Goal: Task Accomplishment & Management: Manage account settings

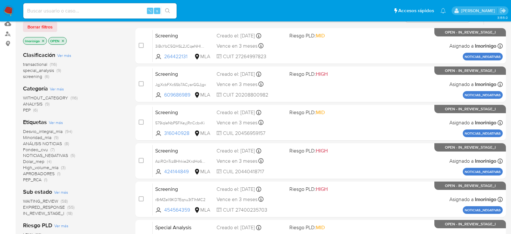
scroll to position [61, 0]
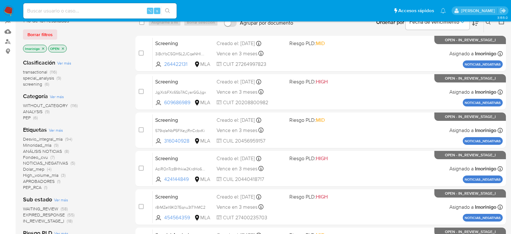
click at [44, 48] on icon "close-filter" at bounding box center [43, 49] width 4 height 4
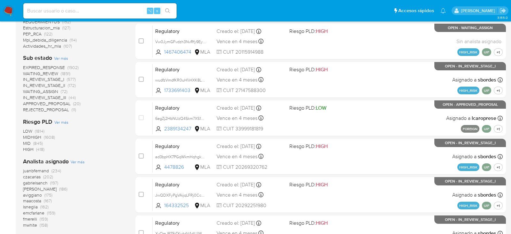
scroll to position [275, 0]
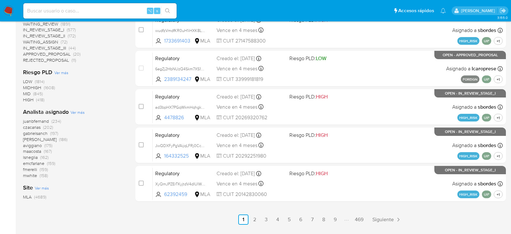
click at [81, 110] on span "Ver más" at bounding box center [78, 112] width 14 height 6
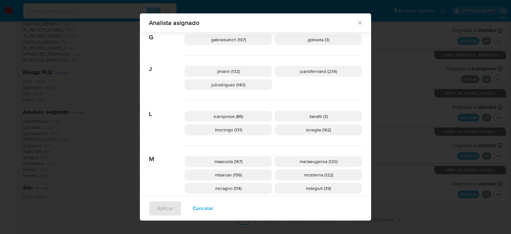
scroll to position [219, 0]
click at [200, 206] on span "Cancelar" at bounding box center [202, 208] width 21 height 14
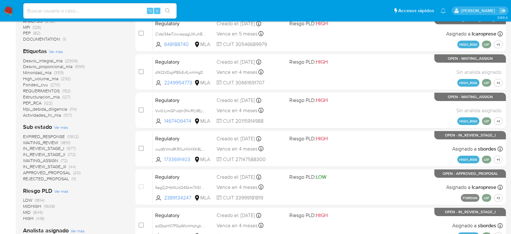
scroll to position [0, 0]
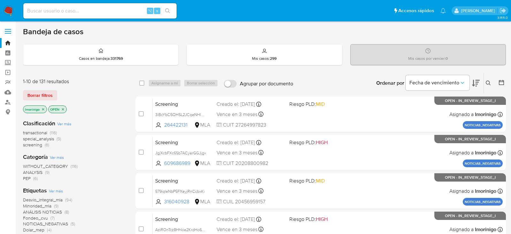
drag, startPoint x: 43, startPoint y: 143, endPoint x: 78, endPoint y: 147, distance: 35.3
click at [79, 147] on div "transactional (116) special_analysis (9) screening (6)" at bounding box center [74, 139] width 102 height 18
click at [60, 138] on span "(9)" at bounding box center [58, 138] width 4 height 6
click at [98, 8] on input at bounding box center [99, 11] width 153 height 8
paste input "Ef5K1p04EkXlNgYKLXIyjCgM"
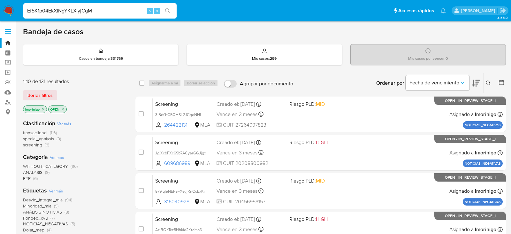
type input "Ef5K1p04EkXlNgYKLXIyjCgM"
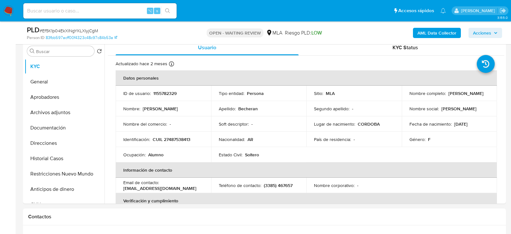
scroll to position [105, 0]
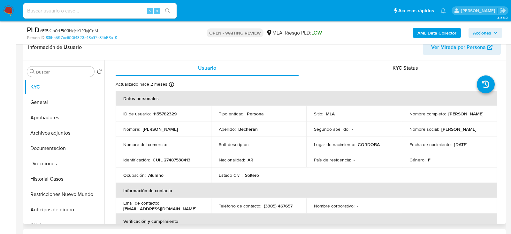
select select "10"
click at [155, 109] on td "ID de usuario : 1155782329" at bounding box center [163, 113] width 95 height 15
click at [155, 111] on p "1155782329" at bounding box center [164, 114] width 23 height 6
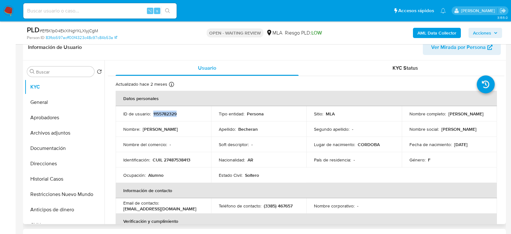
copy p "1155782329"
click at [176, 162] on td "Identificación : CUIL 27487538413" at bounding box center [163, 159] width 95 height 15
click at [176, 162] on p "CUIL 27487538413" at bounding box center [172, 160] width 38 height 6
copy p "27487538413"
click at [41, 118] on button "Aprobadores" at bounding box center [62, 117] width 75 height 15
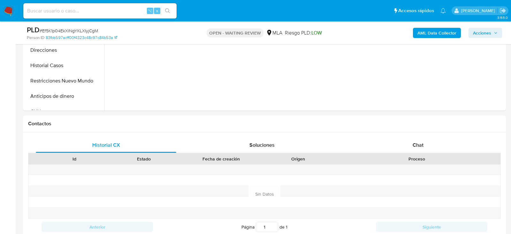
scroll to position [270, 0]
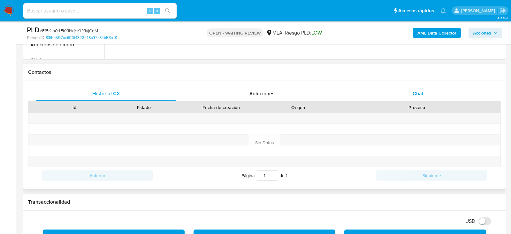
click at [438, 94] on div "Chat" at bounding box center [418, 93] width 140 height 15
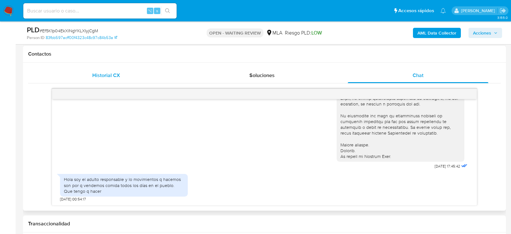
scroll to position [287, 0]
click at [95, 31] on span "# Ef5K1p04EkXlNgYKLXIyjCgM" at bounding box center [69, 30] width 58 height 6
copy span "Ef5K1p04EkXlNgYKLXIyjCgM"
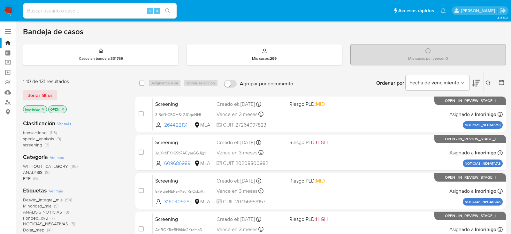
click at [489, 83] on icon at bounding box center [487, 82] width 5 height 5
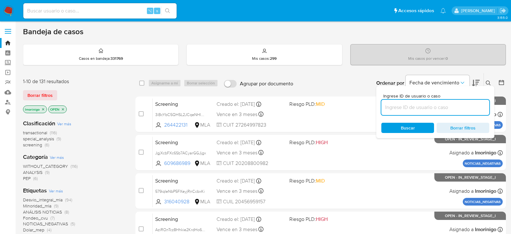
click at [431, 105] on input at bounding box center [435, 107] width 108 height 8
type input "Ef5K1p04EkXlNgYKLXIyjCgM"
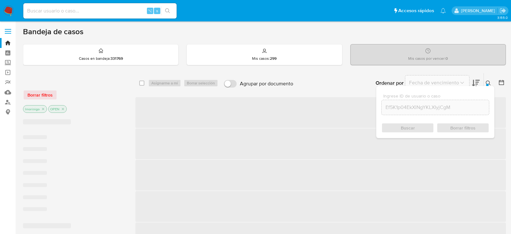
click at [404, 126] on div "Buscar Borrar filtros" at bounding box center [435, 128] width 108 height 10
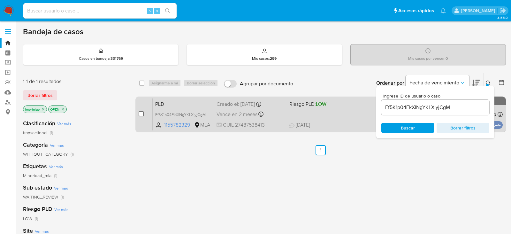
click at [139, 112] on input "checkbox" at bounding box center [141, 113] width 5 height 5
checkbox input "true"
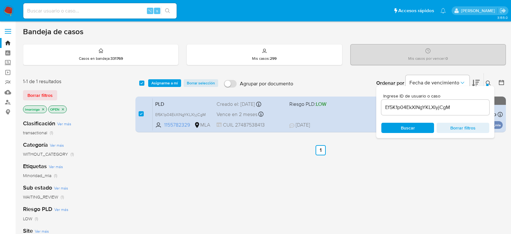
click at [159, 86] on div "select-all-cases-checkbox Asignarme a mí Borrar selección Agrupar por documento…" at bounding box center [320, 83] width 370 height 20
click at [161, 82] on span "Asignarme a mí" at bounding box center [164, 83] width 26 height 6
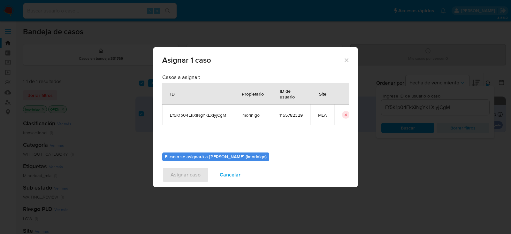
scroll to position [33, 0]
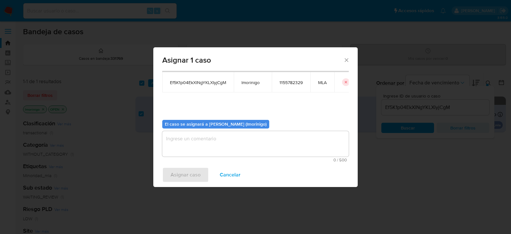
click at [198, 152] on textarea "assign-modal" at bounding box center [255, 144] width 186 height 26
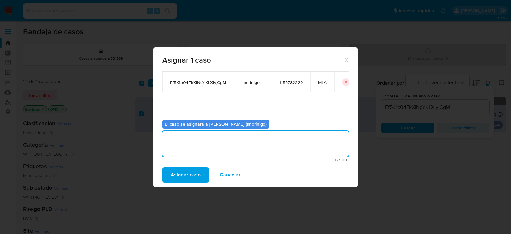
click at [182, 173] on span "Asignar caso" at bounding box center [185, 175] width 30 height 14
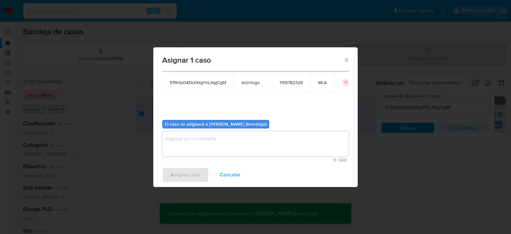
checkbox input "false"
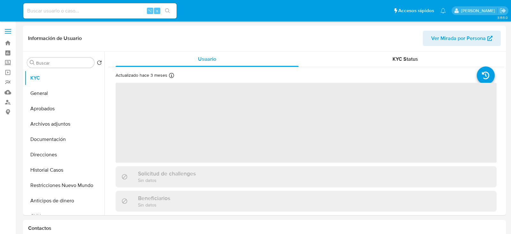
select select "10"
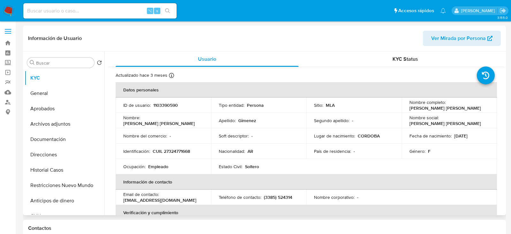
click at [171, 151] on p "CUIL 27324771668" at bounding box center [171, 151] width 37 height 6
copy p "27324771668"
click at [48, 104] on button "Aprobados" at bounding box center [62, 108] width 75 height 15
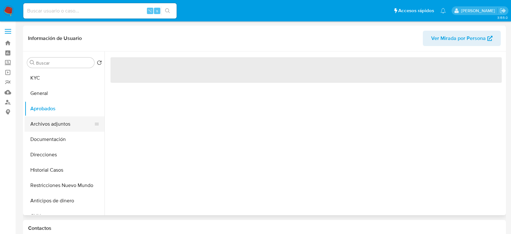
click at [52, 124] on button "Archivos adjuntos" at bounding box center [62, 123] width 75 height 15
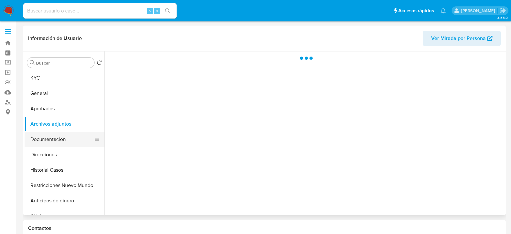
click at [52, 137] on button "Documentación" at bounding box center [62, 138] width 75 height 15
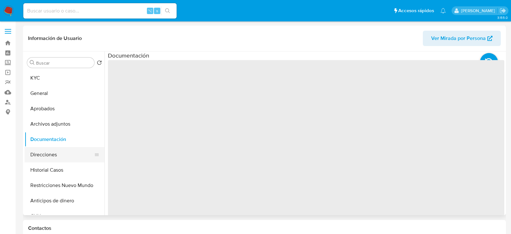
click at [52, 158] on button "Direcciones" at bounding box center [62, 154] width 75 height 15
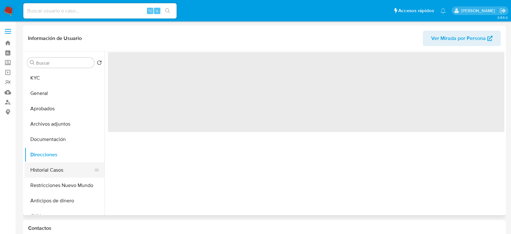
click at [53, 169] on button "Historial Casos" at bounding box center [62, 169] width 75 height 15
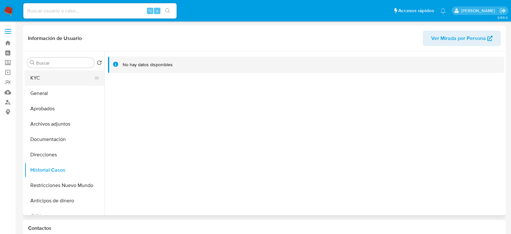
click at [62, 81] on button "KYC" at bounding box center [62, 77] width 75 height 15
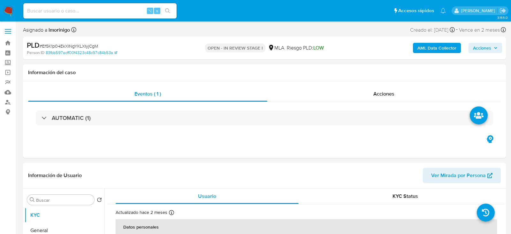
select select "10"
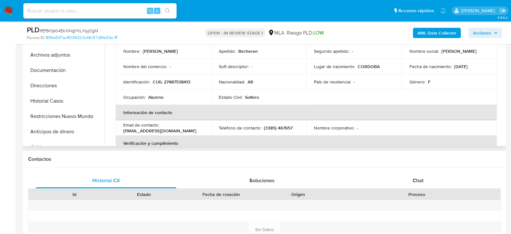
scroll to position [213, 0]
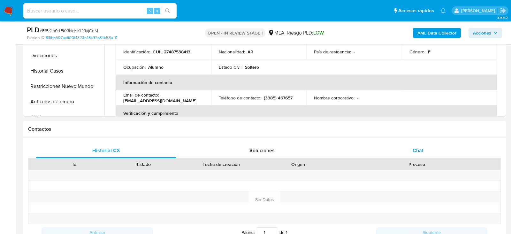
drag, startPoint x: 446, startPoint y: 147, endPoint x: 432, endPoint y: 144, distance: 14.6
click at [446, 147] on div "Chat" at bounding box center [418, 150] width 140 height 15
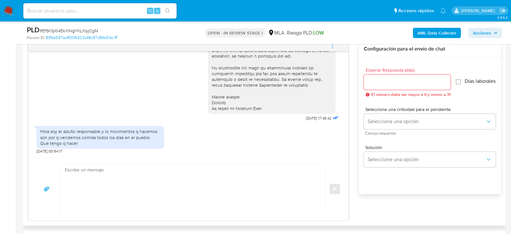
scroll to position [336, 0]
click at [175, 180] on textarea at bounding box center [191, 188] width 252 height 49
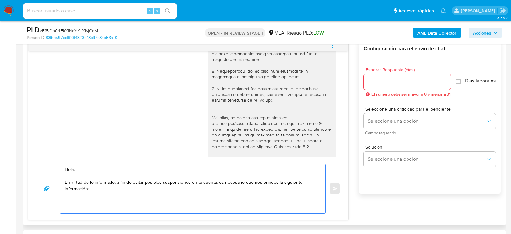
scroll to position [75, 0]
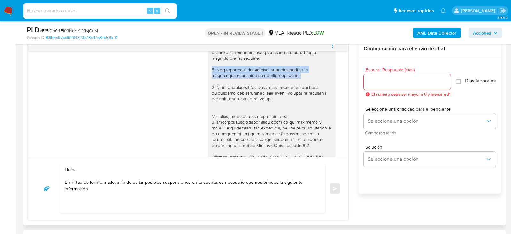
drag, startPoint x: 212, startPoint y: 67, endPoint x: 301, endPoint y: 74, distance: 89.3
click at [301, 74] on div at bounding box center [272, 119] width 120 height 267
copy div "2. Documentación que respalde los ingresos de la actividad detallada en el punt…"
click at [149, 198] on textarea "Hola. En virtud de lo informado, a fin de evitar posibles suspensiones en tu cu…" at bounding box center [191, 188] width 252 height 49
paste textarea "2. Documentación que respalde los ingresos de la actividad detallada en el punt…"
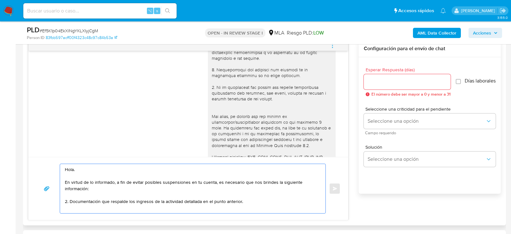
click at [65, 199] on textarea "Hola. En virtud de lo informado, a fin de evitar posibles suspensiones en tu cu…" at bounding box center [191, 188] width 252 height 49
click at [264, 200] on textarea "Hola. En virtud de lo informado, a fin de evitar posibles suspensiones en tu cu…" at bounding box center [191, 188] width 252 height 49
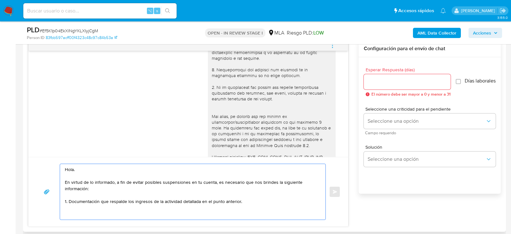
drag, startPoint x: 202, startPoint y: 200, endPoint x: 237, endPoint y: 204, distance: 35.3
click at [237, 204] on textarea "Hola. En virtud de lo informado, a fin de evitar posibles suspensiones en tu cu…" at bounding box center [191, 192] width 252 height 56
paste textarea "3. Proporciona el vínculo con las siguientes contrapartes con las que operaste,…"
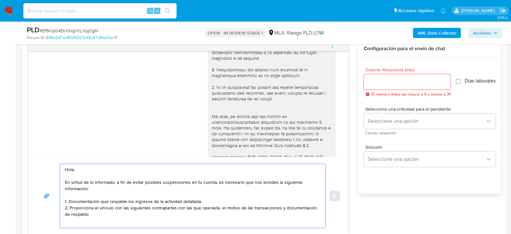
click at [111, 219] on textarea "Hola. En virtud de lo informado, a fin de evitar posibles suspensiones en tu cu…" at bounding box center [191, 196] width 252 height 64
paste textarea "Cristian David Francescato"
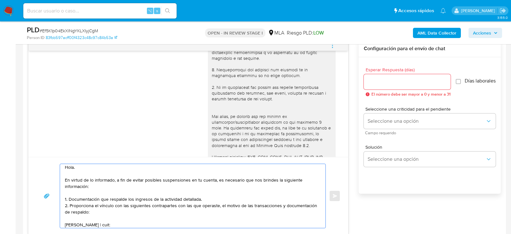
paste textarea "20386618551"
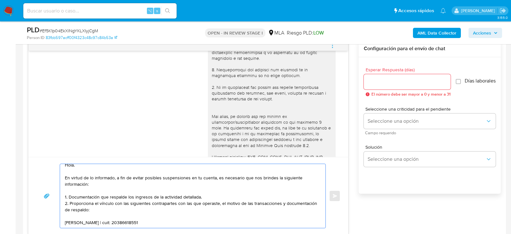
scroll to position [15, 0]
paste textarea "Es importante que sepas que, en caso de no responder a lo solicitado o si lo pr…"
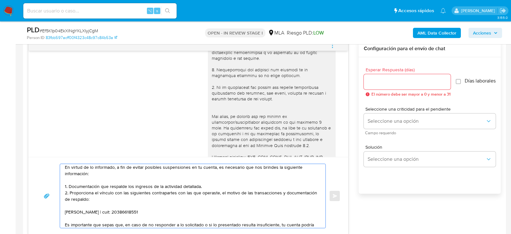
scroll to position [92, 0]
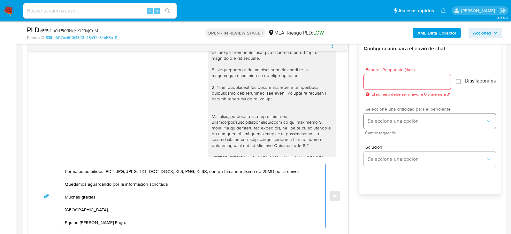
type textarea "Hola. En virtud de lo informado, a fin de evitar posibles suspensiones en tu cu…"
click at [398, 123] on span "Seleccione una opción" at bounding box center [426, 121] width 118 height 6
click at [383, 138] on div "HIGH" at bounding box center [428, 134] width 122 height 13
click at [375, 78] on input "Esperar Respuesta (días)" at bounding box center [406, 82] width 87 height 8
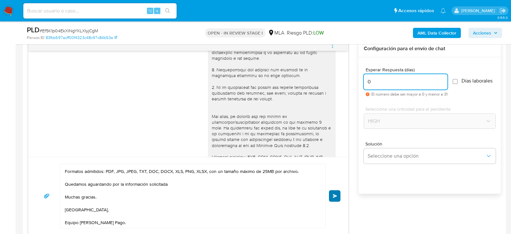
type input "0"
click at [337, 193] on button "Enviar" at bounding box center [334, 195] width 11 height 11
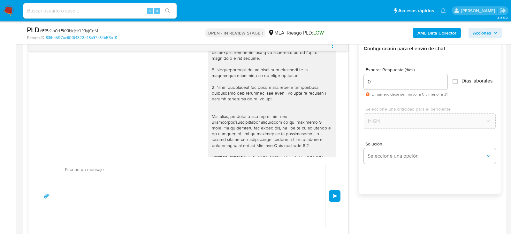
scroll to position [0, 0]
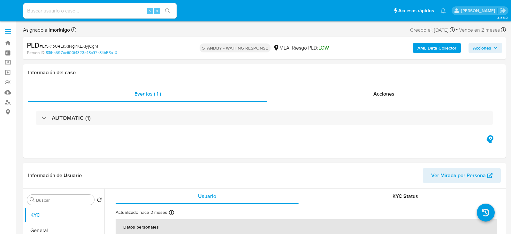
select select "10"
click at [96, 10] on input at bounding box center [99, 11] width 153 height 8
paste input "KDc7I1vNWqkdbiBpAzify9Gh"
type input "KDc7I1vNWqkdbiBpAzify9Gh"
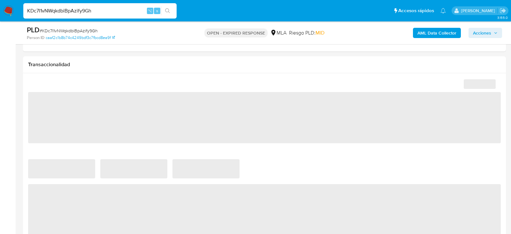
scroll to position [442, 0]
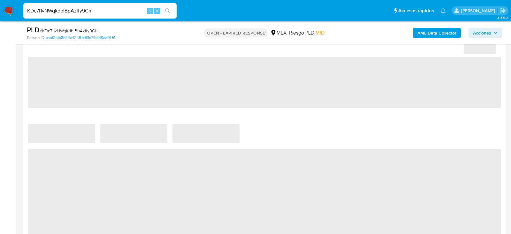
select select "10"
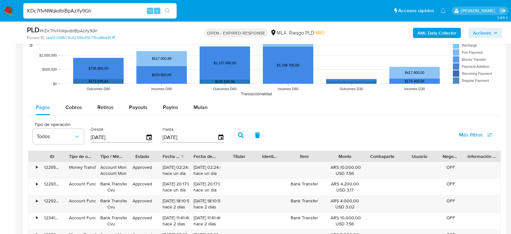
scroll to position [663, 0]
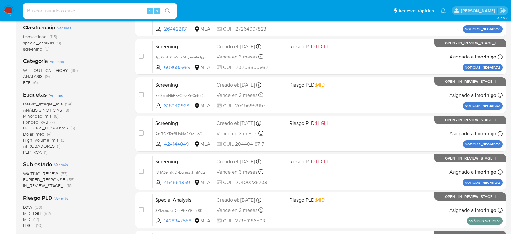
scroll to position [120, 0]
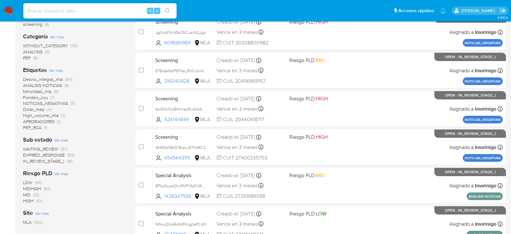
click at [54, 154] on span "EXPIRED_RESPONSE" at bounding box center [44, 155] width 42 height 6
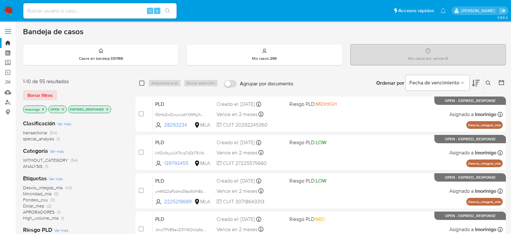
click at [139, 80] on input "checkbox" at bounding box center [141, 82] width 5 height 5
checkbox input "true"
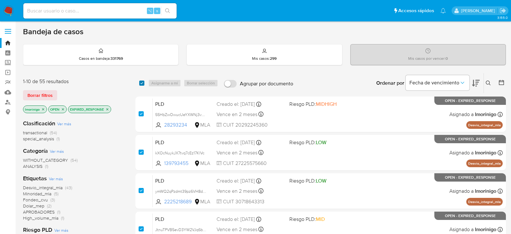
checkbox input "true"
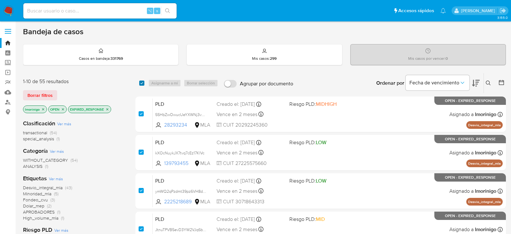
checkbox input "true"
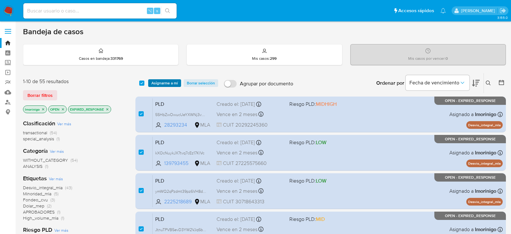
click at [175, 85] on span "Asignarme a mí" at bounding box center [164, 83] width 26 height 6
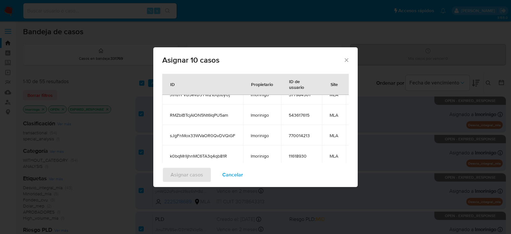
scroll to position [140, 0]
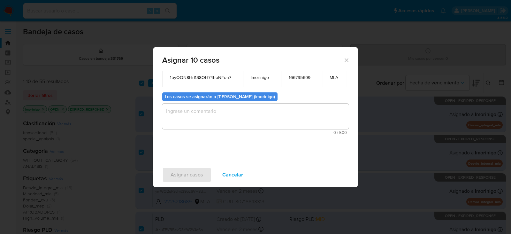
click at [214, 121] on textarea "assign-modal" at bounding box center [255, 116] width 186 height 26
click at [185, 173] on span "Asignar casos" at bounding box center [186, 175] width 33 height 14
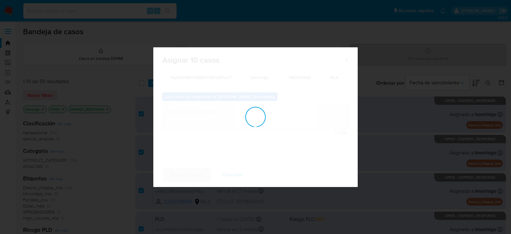
scroll to position [38, 0]
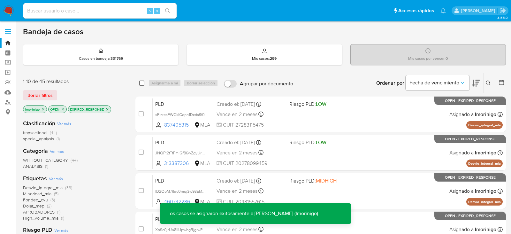
click at [142, 83] on input "checkbox" at bounding box center [141, 82] width 5 height 5
checkbox input "true"
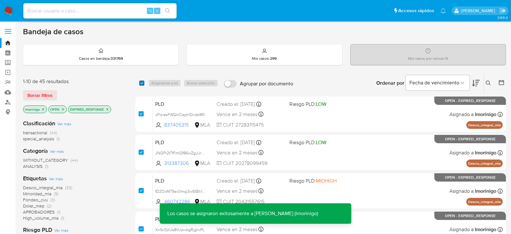
checkbox input "true"
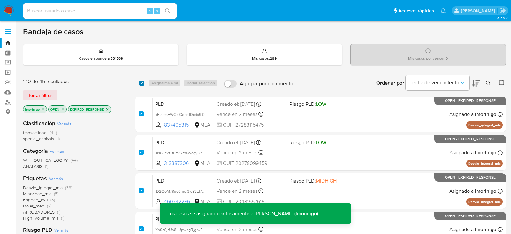
checkbox input "true"
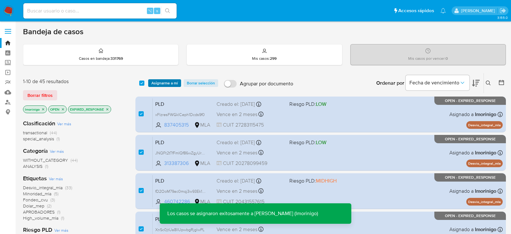
click at [169, 83] on span "Asignarme a mí" at bounding box center [164, 83] width 26 height 6
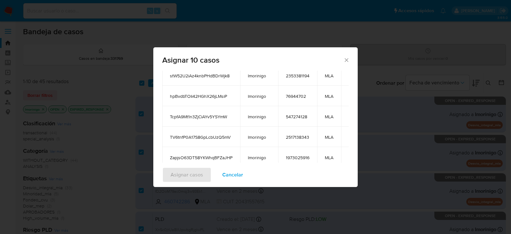
scroll to position [140, 0]
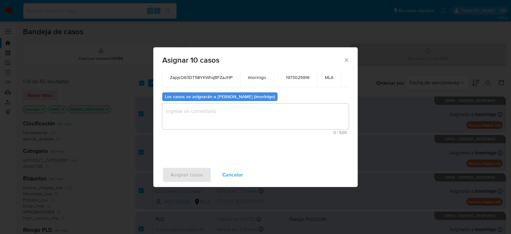
click at [212, 118] on textarea "assign-modal" at bounding box center [255, 116] width 186 height 26
click at [195, 174] on span "Asignar casos" at bounding box center [186, 175] width 33 height 14
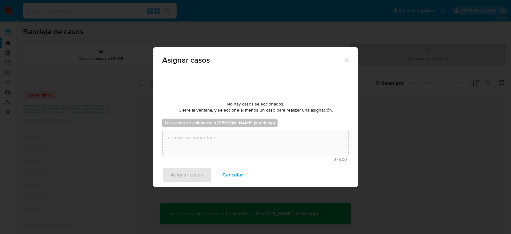
scroll to position [38, 0]
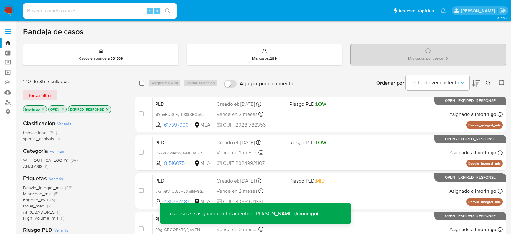
click at [141, 83] on input "checkbox" at bounding box center [141, 82] width 5 height 5
checkbox input "true"
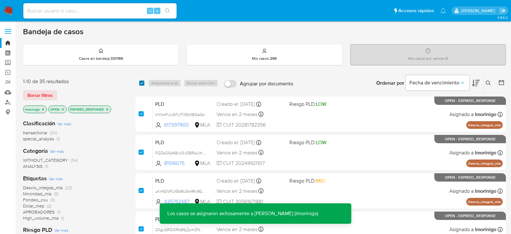
checkbox input "true"
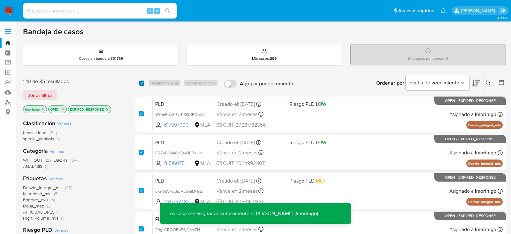
checkbox input "true"
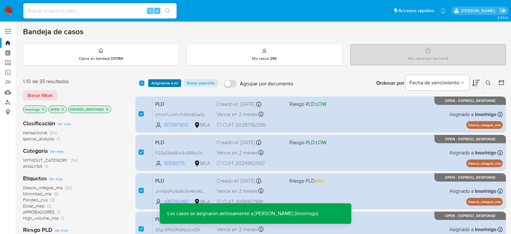
click at [166, 86] on span "Asignarme a mí" at bounding box center [164, 83] width 26 height 6
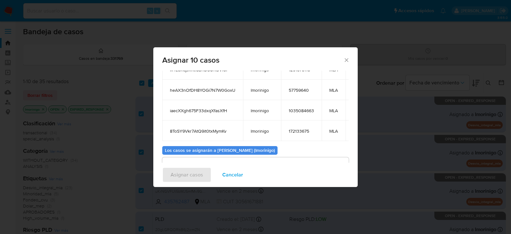
scroll to position [140, 0]
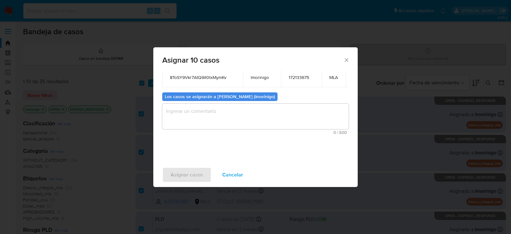
click at [206, 139] on div "Casos a asignar: ID Propietario ID de usuario Site kIYtmFUx3iFyITl3StXBQeGk lmo…" at bounding box center [255, 117] width 204 height 92
click at [206, 121] on textarea "assign-modal" at bounding box center [255, 116] width 186 height 26
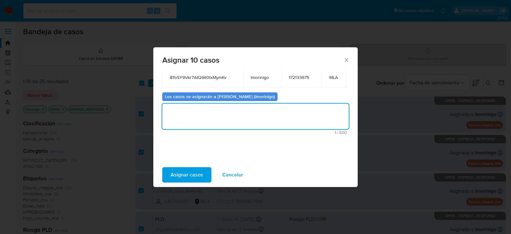
click at [202, 175] on button "Asignar casos" at bounding box center [186, 174] width 49 height 15
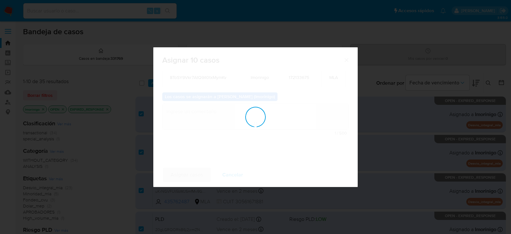
scroll to position [38, 0]
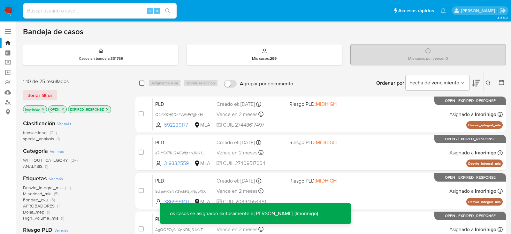
click at [142, 83] on input "checkbox" at bounding box center [141, 82] width 5 height 5
checkbox input "true"
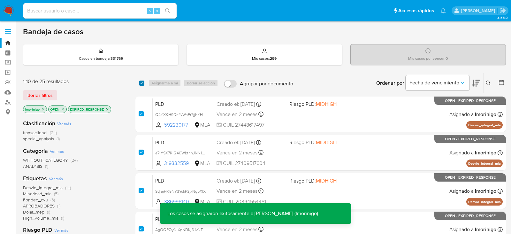
checkbox input "true"
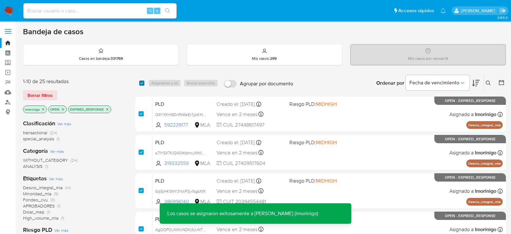
checkbox input "true"
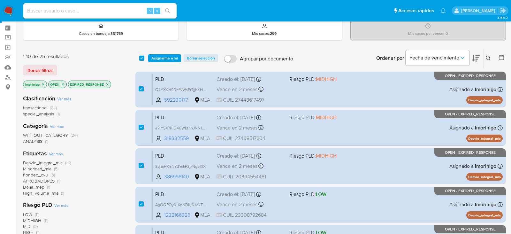
scroll to position [0, 0]
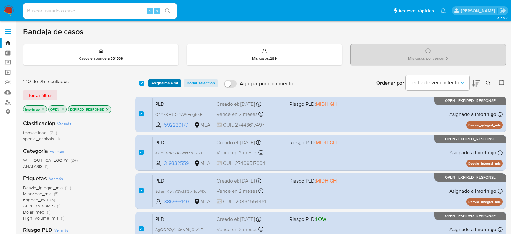
click at [174, 85] on span "Asignarme a mí" at bounding box center [164, 83] width 26 height 6
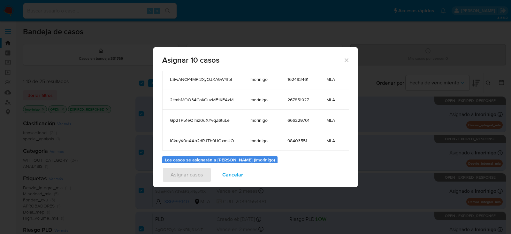
scroll to position [112, 0]
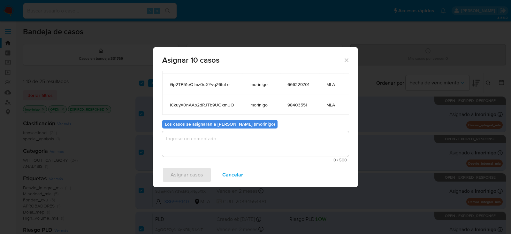
click at [218, 145] on textarea "assign-modal" at bounding box center [255, 144] width 186 height 26
click at [198, 174] on span "Asignar casos" at bounding box center [186, 175] width 33 height 14
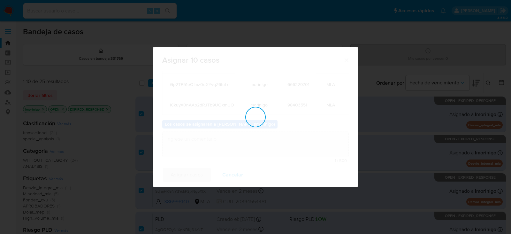
scroll to position [38, 0]
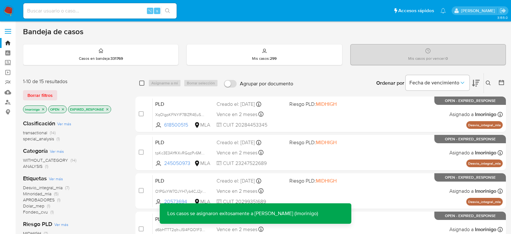
click at [141, 82] on input "checkbox" at bounding box center [141, 82] width 5 height 5
checkbox input "true"
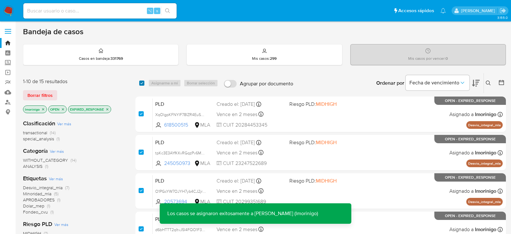
checkbox input "true"
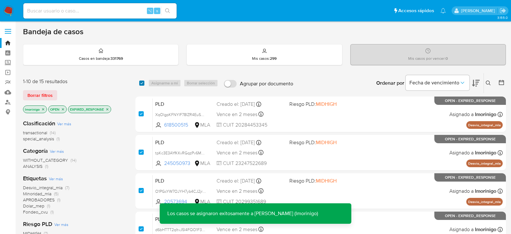
checkbox input "true"
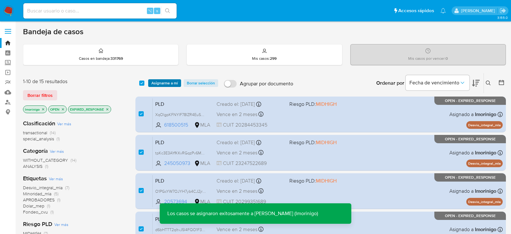
click at [165, 81] on span "Asignarme a mí" at bounding box center [164, 83] width 26 height 6
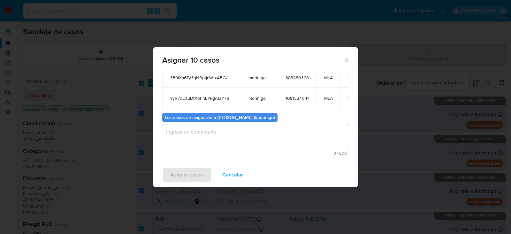
scroll to position [131, 0]
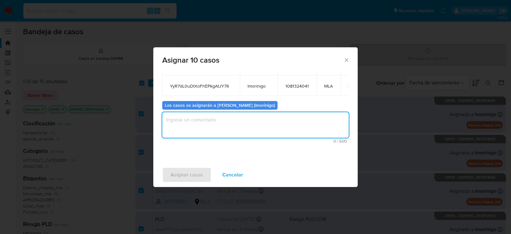
click at [205, 120] on textarea "assign-modal" at bounding box center [255, 125] width 186 height 26
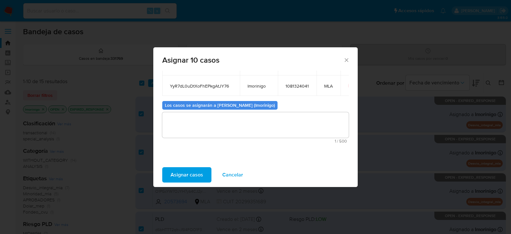
click at [185, 182] on span "Asignar casos" at bounding box center [186, 175] width 33 height 14
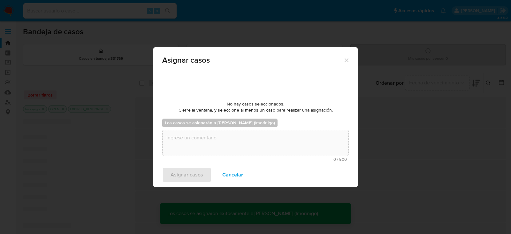
scroll to position [38, 0]
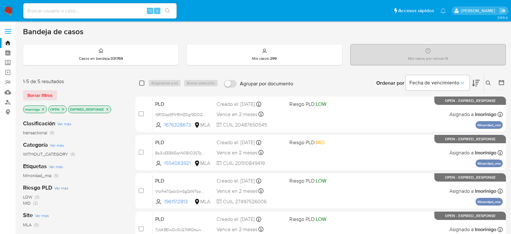
click at [142, 81] on input "checkbox" at bounding box center [141, 82] width 5 height 5
checkbox input "true"
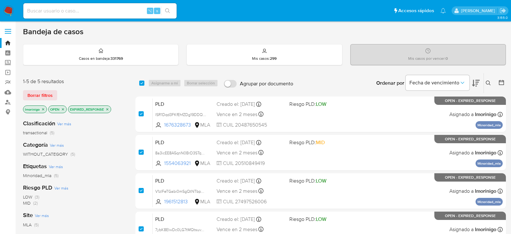
checkbox input "true"
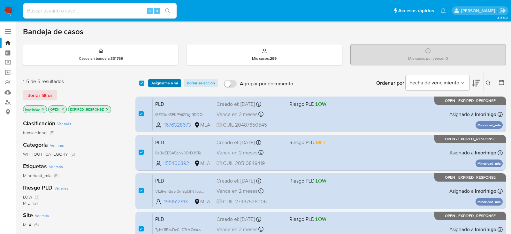
click at [169, 81] on span "Asignarme a mí" at bounding box center [164, 83] width 26 height 6
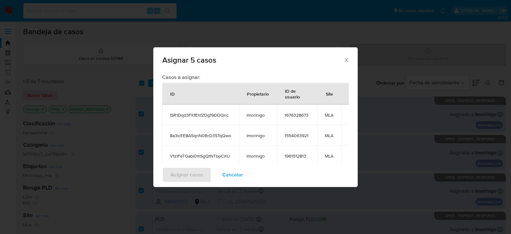
scroll to position [92, 0]
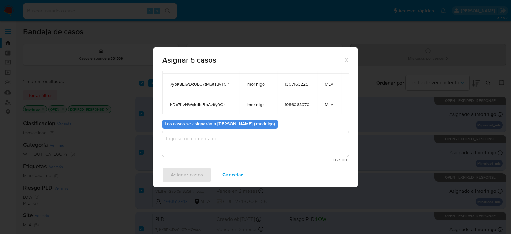
click at [209, 146] on textarea "assign-modal" at bounding box center [255, 144] width 186 height 26
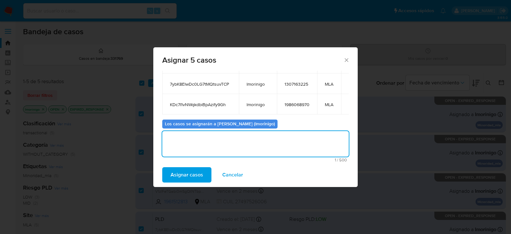
click at [190, 175] on span "Asignar casos" at bounding box center [186, 175] width 33 height 14
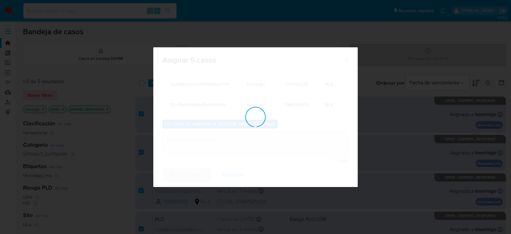
checkbox input "false"
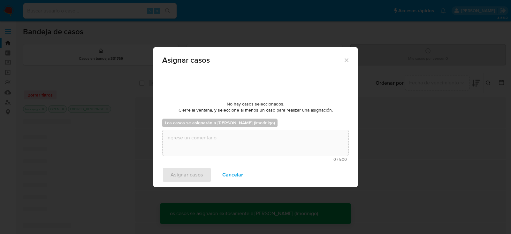
scroll to position [38, 0]
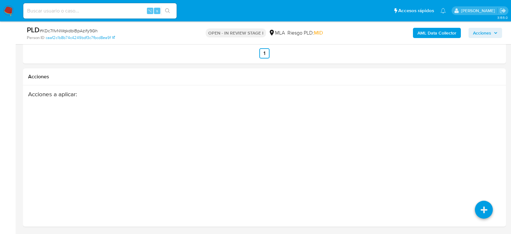
select select "10"
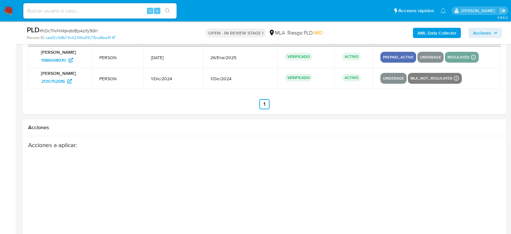
scroll to position [1052, 0]
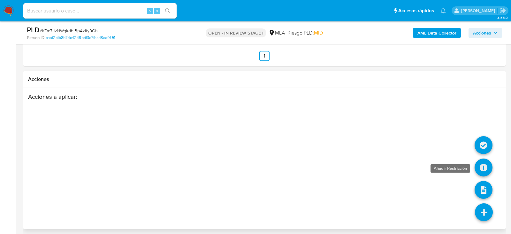
click at [484, 166] on icon at bounding box center [483, 167] width 18 height 18
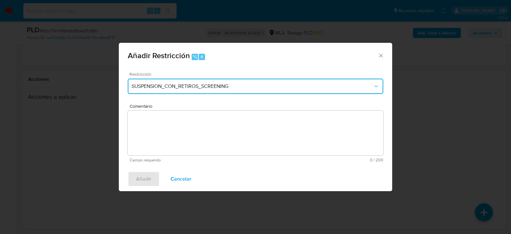
click at [233, 85] on span "SUSPENSION_CON_RETIROS_SCREENING" at bounding box center [251, 86] width 241 height 6
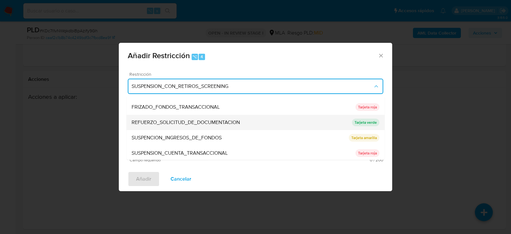
scroll to position [135, 0]
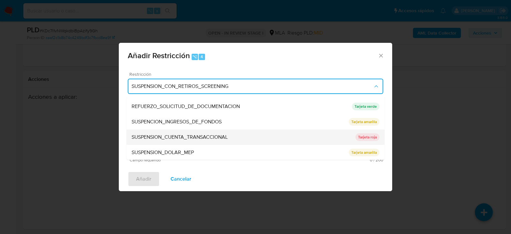
click at [182, 134] on span "SUSPENSION_CUENTA_TRANSACCIONAL" at bounding box center [179, 137] width 96 height 6
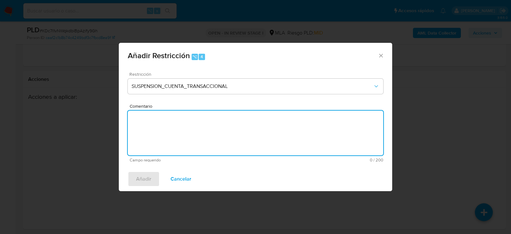
click at [181, 136] on textarea "Comentario" at bounding box center [255, 132] width 255 height 45
type textarea "aml"
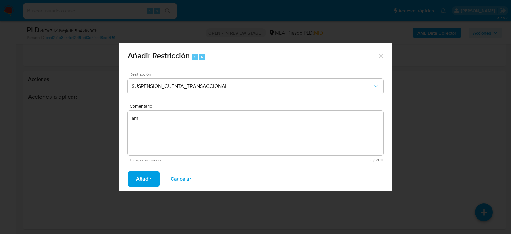
click at [147, 178] on span "Añadir" at bounding box center [143, 179] width 15 height 14
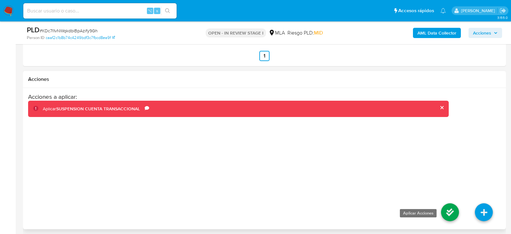
click at [446, 205] on icon at bounding box center [450, 212] width 18 height 18
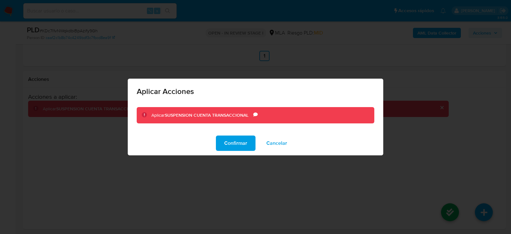
click at [232, 151] on div "Confirmar Cancelar" at bounding box center [255, 143] width 255 height 24
click at [232, 146] on span "Confirmar" at bounding box center [235, 143] width 23 height 14
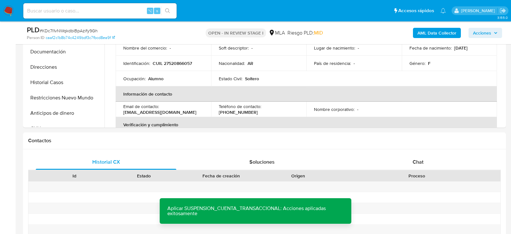
scroll to position [198, 0]
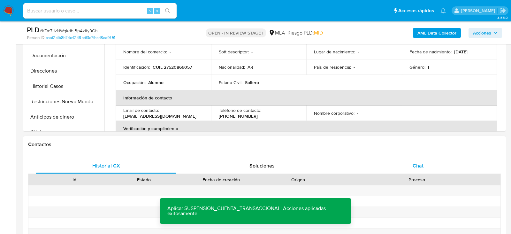
click at [399, 159] on div "Chat" at bounding box center [418, 165] width 140 height 15
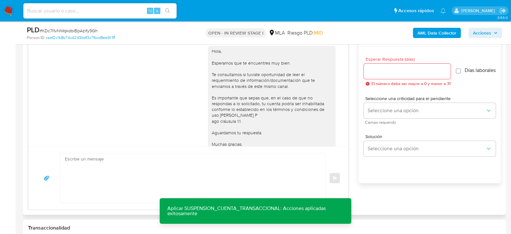
scroll to position [321, 0]
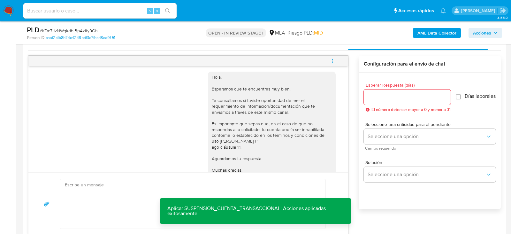
click at [337, 60] on button "menu-action" at bounding box center [332, 60] width 21 height 15
click at [294, 45] on li "Cerrar conversación" at bounding box center [288, 47] width 65 height 11
click at [92, 8] on input at bounding box center [99, 11] width 153 height 8
paste input "V1zlFeTGabi0mSgQtNTbpCXU"
type input "V1zlFeTGabi0mSgQtNTbpCXU"
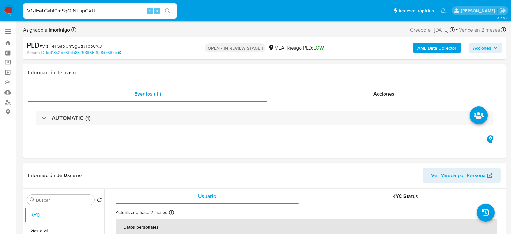
select select "10"
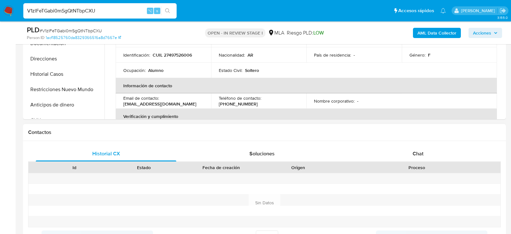
scroll to position [218, 0]
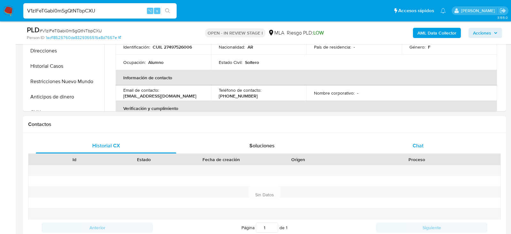
click at [441, 140] on div "Chat" at bounding box center [418, 145] width 140 height 15
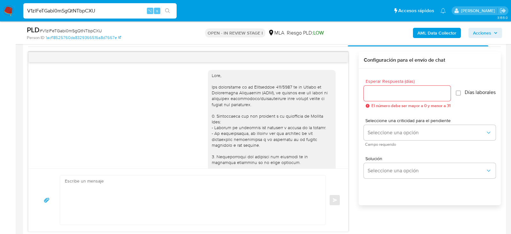
scroll to position [326, 0]
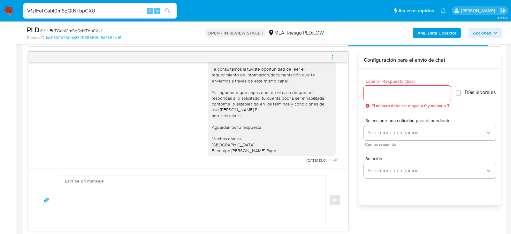
click at [335, 56] on icon "menu-action" at bounding box center [332, 57] width 6 height 6
click at [242, 57] on li "Cerrar conversación" at bounding box center [243, 57] width 47 height 8
click at [242, 57] on div "Cerrar conversación Abrir gestor de archivos" at bounding box center [255, 117] width 511 height 234
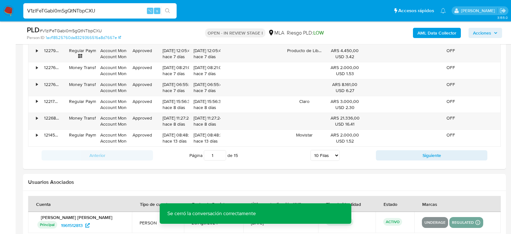
scroll to position [1118, 0]
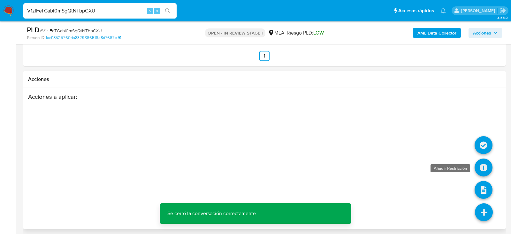
click at [481, 165] on icon at bounding box center [483, 167] width 18 height 18
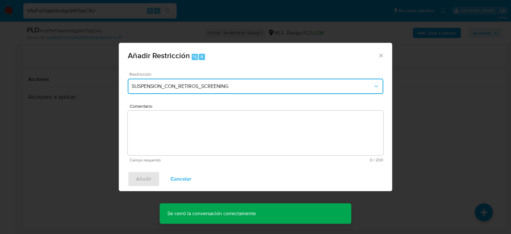
click at [176, 82] on button "SUSPENSION_CON_RETIROS_SCREENING" at bounding box center [255, 86] width 255 height 15
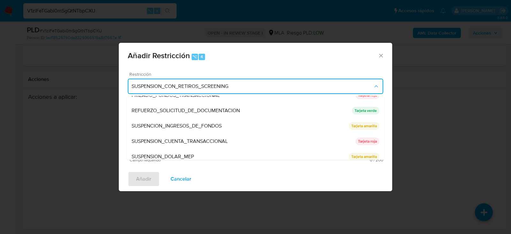
scroll to position [135, 0]
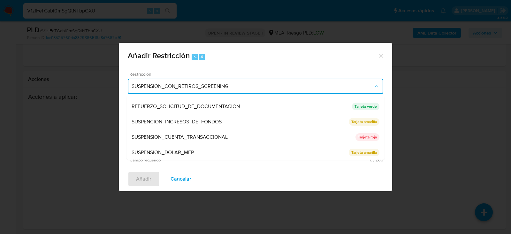
click at [168, 131] on div "SUSPENSION_CUENTA_TRANSACCIONAL" at bounding box center [243, 136] width 224 height 15
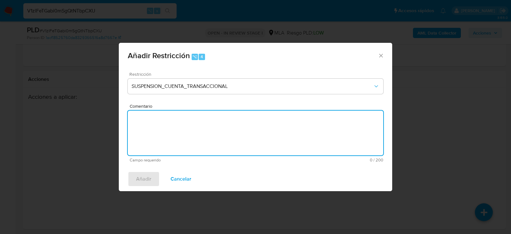
click at [168, 131] on textarea "Comentario" at bounding box center [255, 132] width 255 height 45
type textarea "aml"
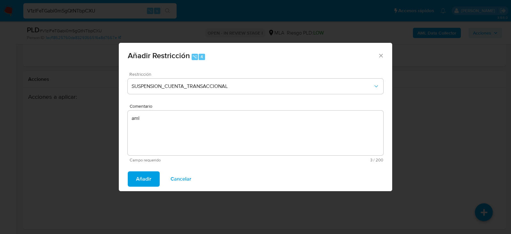
click at [147, 178] on span "Añadir" at bounding box center [143, 179] width 15 height 14
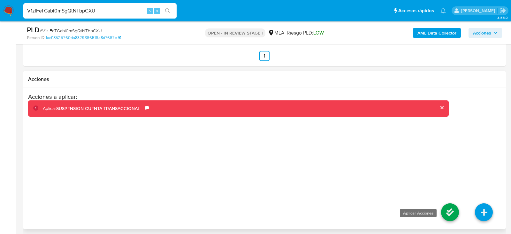
click at [454, 212] on icon at bounding box center [450, 212] width 18 height 18
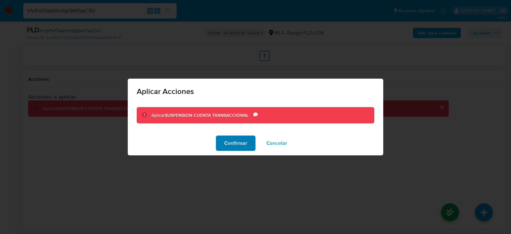
click at [230, 142] on span "Confirmar" at bounding box center [235, 143] width 23 height 14
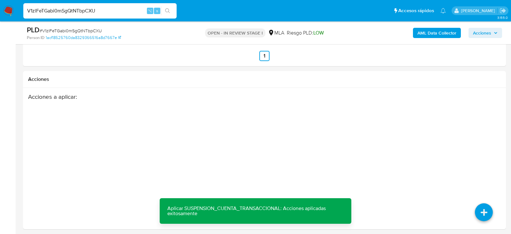
click at [82, 9] on input "V1zlFeTGabi0mSgQtNTbpCXU" at bounding box center [99, 11] width 153 height 8
paste input "CLOI86PGgb0djxf2Moe66ium"
type input "CLOI86PGgb0djxf2Moe66ium"
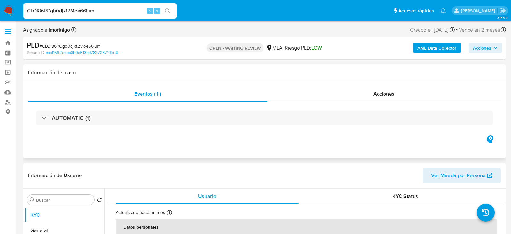
select select "10"
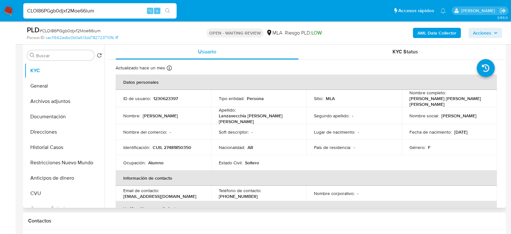
scroll to position [120, 0]
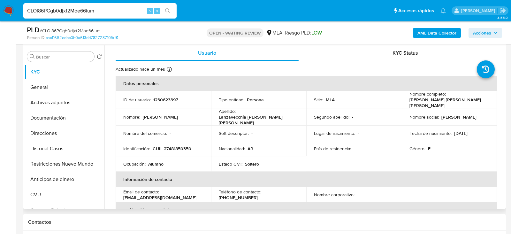
click at [157, 104] on td "ID de usuario : 1230623397" at bounding box center [163, 99] width 95 height 17
click at [157, 99] on p "1230623397" at bounding box center [165, 100] width 25 height 6
copy p "1230623397"
click at [182, 156] on td "Ocupación : Alumno" at bounding box center [163, 163] width 95 height 15
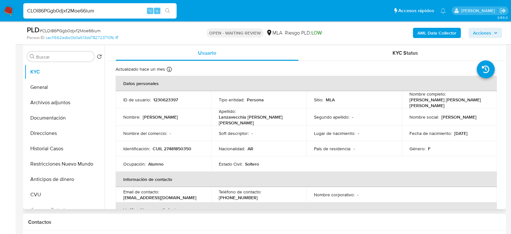
click at [181, 146] on p "CUIL 27481850350" at bounding box center [172, 149] width 39 height 6
copy p "27481850350"
drag, startPoint x: 452, startPoint y: 129, endPoint x: 479, endPoint y: 129, distance: 27.4
click at [479, 130] on div "Fecha de nacimiento : 26/07/2007" at bounding box center [449, 133] width 80 height 6
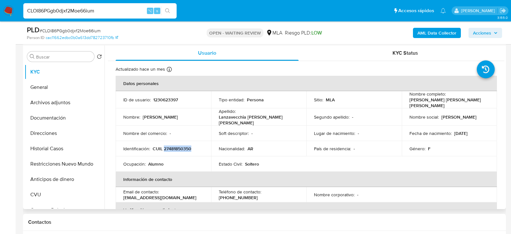
copy p "26/07/2007"
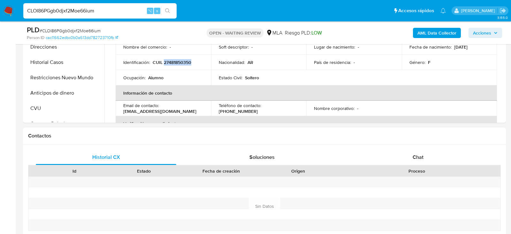
scroll to position [214, 0]
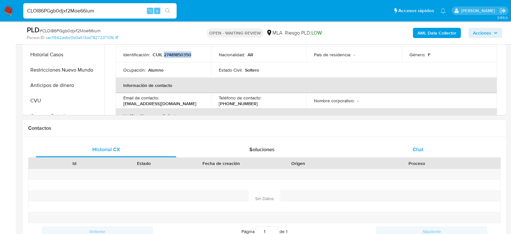
click at [433, 146] on div "Chat" at bounding box center [418, 149] width 140 height 15
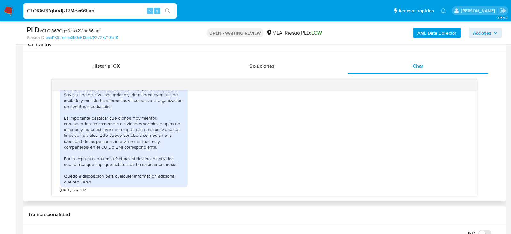
scroll to position [321, 0]
click at [78, 8] on input "CLOI86PGgb0djxf2Moe66ium" at bounding box center [99, 11] width 153 height 8
paste input "Ap0Laf7vQNlwWiE9bPUFhiJS"
type input "Ap0Laf7vQNlwWiE9bPUFhiJS"
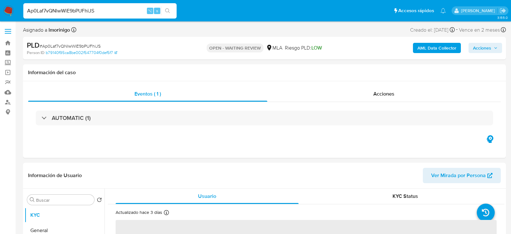
click at [172, 46] on div "PLD # Ap0Laf7vQNlwWiE9bPUFhiJS" at bounding box center [105, 46] width 156 height 10
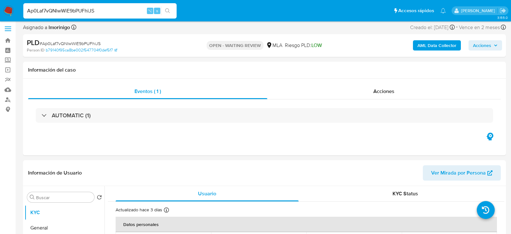
select select "10"
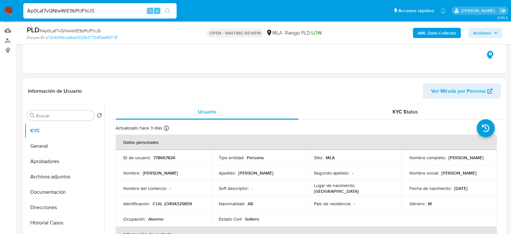
scroll to position [67, 0]
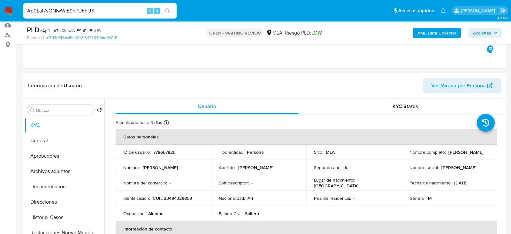
click at [180, 198] on p "CUIL 23494329859" at bounding box center [172, 198] width 39 height 6
copy p "23494329859"
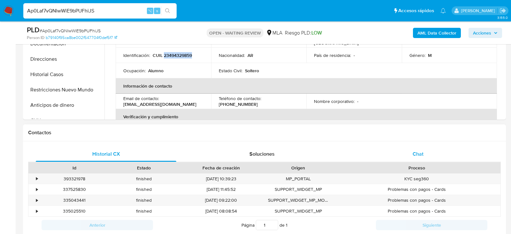
scroll to position [223, 0]
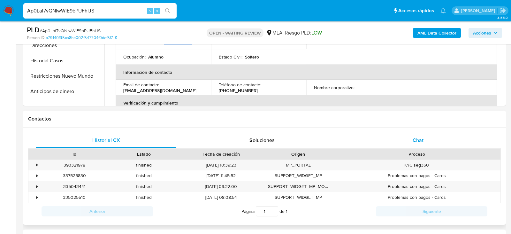
click at [430, 141] on div "Chat" at bounding box center [418, 139] width 140 height 15
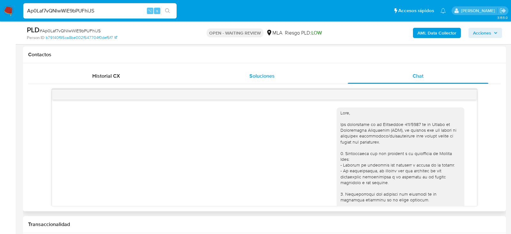
scroll to position [222, 0]
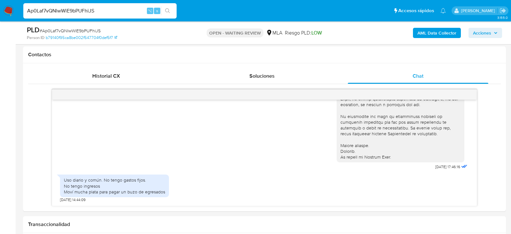
click at [109, 18] on div "Ap0Laf7vQNlwWiE9bPUFhiJS ⌥ s" at bounding box center [99, 10] width 153 height 15
click at [107, 12] on input "Ap0Laf7vQNlwWiE9bPUFhiJS" at bounding box center [99, 11] width 153 height 8
paste input "8a3icEE8A5qnN0BrD3STqQwo"
type input "8a3icEE8A5qnN0BrD3STqQwo"
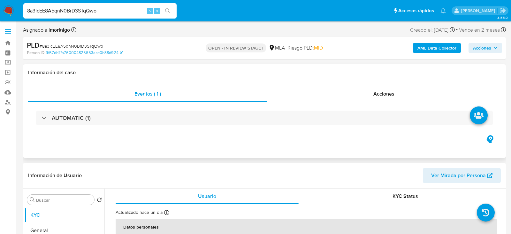
select select "10"
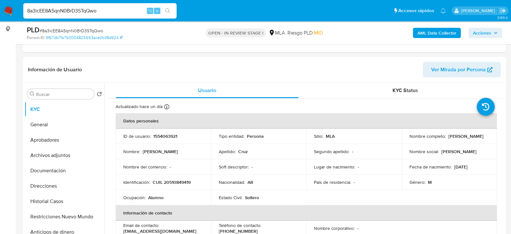
scroll to position [106, 0]
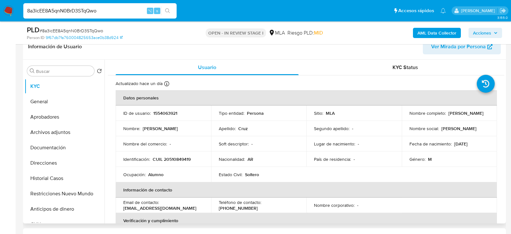
click at [165, 110] on p "1554063921" at bounding box center [165, 113] width 24 height 6
copy p "1554063921"
click at [171, 158] on p "CUIL 20510849419" at bounding box center [172, 159] width 38 height 6
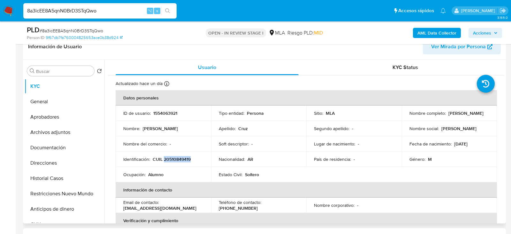
copy p "20510849419"
click at [43, 114] on button "Aprobadores" at bounding box center [62, 116] width 75 height 15
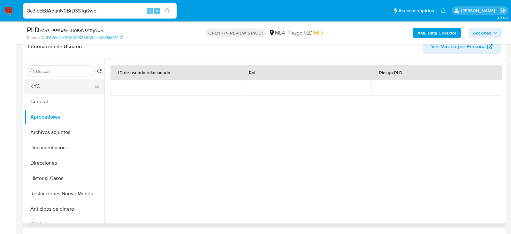
click at [55, 85] on button "KYC" at bounding box center [62, 86] width 75 height 15
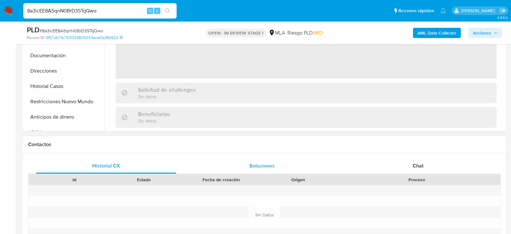
scroll to position [220, 0]
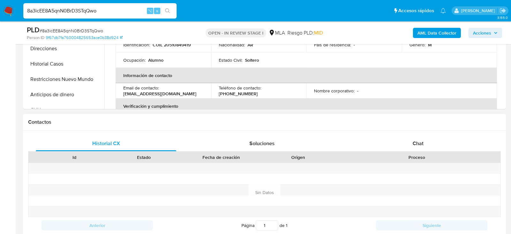
click at [385, 131] on div "Historial CX Soluciones Chat Id Estado Fecha de creación Origen Proceso Anterio…" at bounding box center [264, 192] width 483 height 123
click at [388, 140] on div "Chat" at bounding box center [418, 143] width 140 height 15
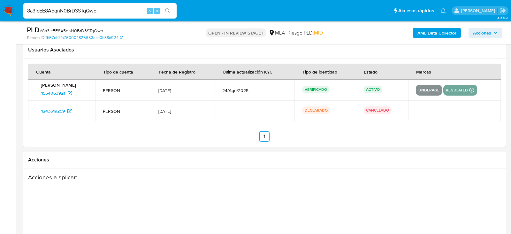
scroll to position [1139, 0]
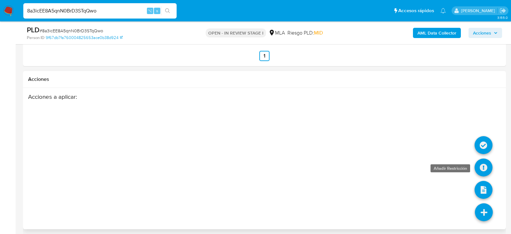
click at [482, 159] on icon at bounding box center [483, 167] width 18 height 18
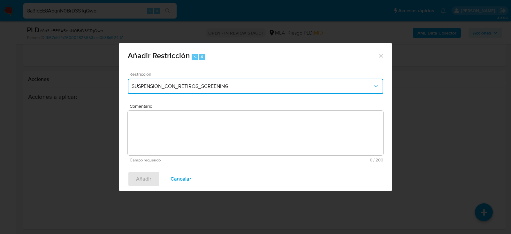
click at [147, 84] on span "SUSPENSION_CON_RETIROS_SCREENING" at bounding box center [251, 86] width 241 height 6
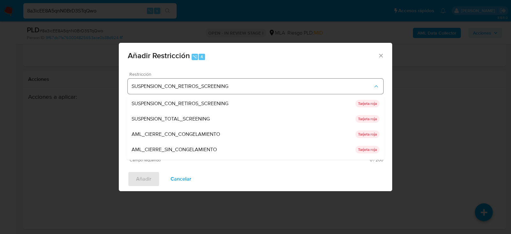
scroll to position [135, 0]
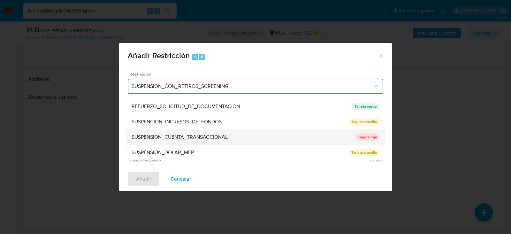
click at [189, 134] on span "SUSPENSION_CUENTA_TRANSACCIONAL" at bounding box center [179, 137] width 96 height 6
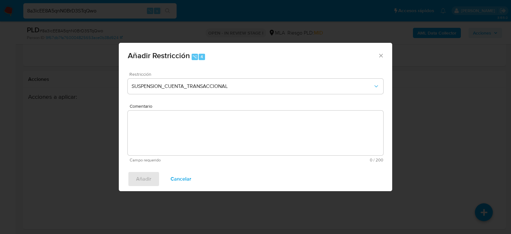
click at [189, 134] on textarea "Comentario" at bounding box center [255, 132] width 255 height 45
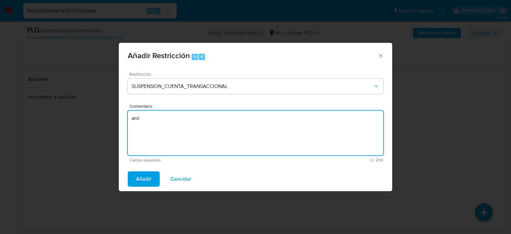
type textarea "aml"
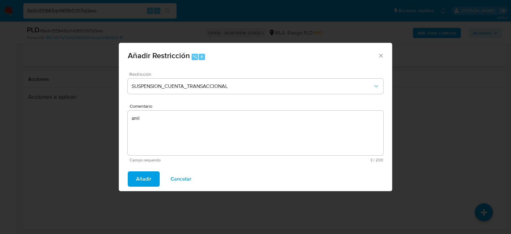
click at [141, 188] on div "Añadir Cancelar" at bounding box center [255, 179] width 273 height 24
click at [141, 181] on span "Añadir" at bounding box center [143, 179] width 15 height 14
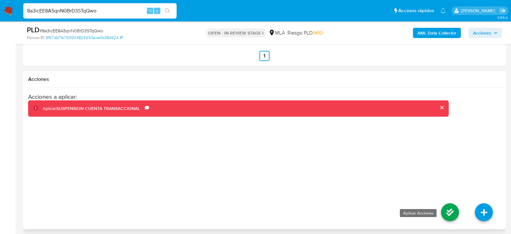
click at [449, 207] on icon at bounding box center [450, 212] width 18 height 18
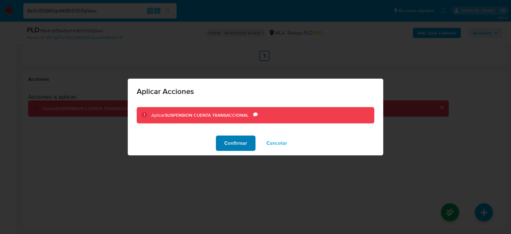
click at [234, 139] on span "Confirmar" at bounding box center [235, 143] width 23 height 14
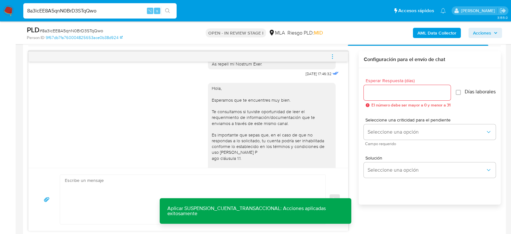
scroll to position [309, 0]
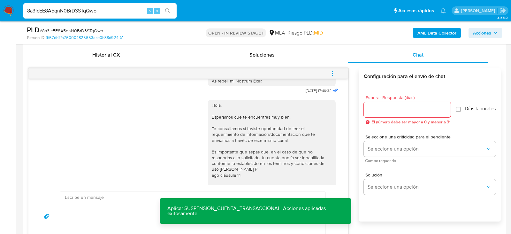
click at [333, 68] on span "menu-action" at bounding box center [332, 73] width 6 height 15
click at [252, 72] on li "Cerrar conversación" at bounding box center [243, 74] width 47 height 8
click at [75, 10] on input "8a3icEE8A5qnN0BrD3STqQwo" at bounding box center [99, 11] width 153 height 8
paste input "7ybK8ElwDc0LG7tMQtsuvTCP"
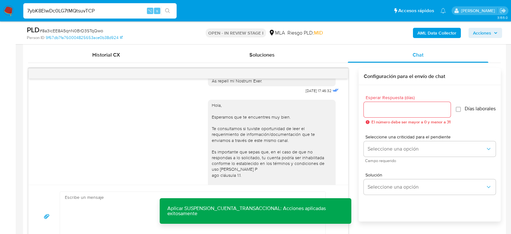
type input "7ybK8ElwDc0LG7tMQtsuvTCP"
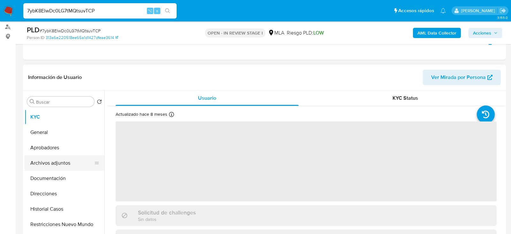
scroll to position [83, 0]
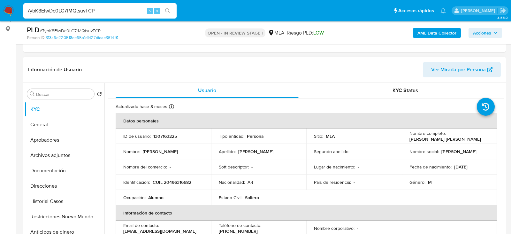
click at [161, 137] on p "1307163225" at bounding box center [165, 136] width 24 height 6
copy p "1307163225"
select select "10"
click at [177, 182] on p "CUIL 20496316682" at bounding box center [172, 182] width 39 height 6
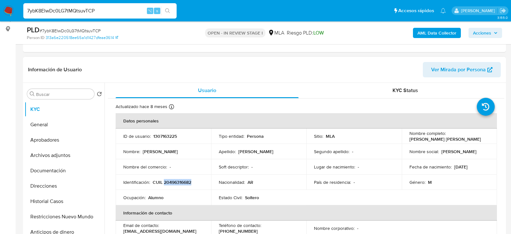
click at [177, 182] on p "CUIL 20496316682" at bounding box center [172, 182] width 39 height 6
copy p "20496316682"
click at [39, 143] on button "Aprobadores" at bounding box center [62, 139] width 75 height 15
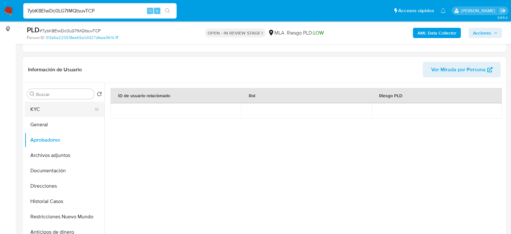
click at [41, 112] on button "KYC" at bounding box center [62, 108] width 75 height 15
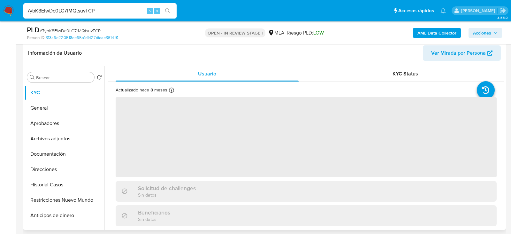
scroll to position [103, 0]
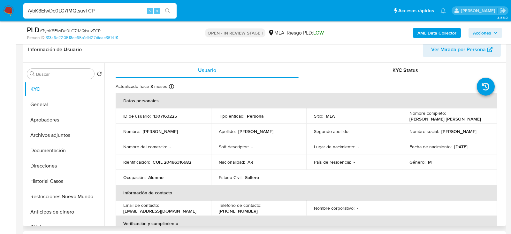
click at [184, 162] on p "CUIL 20496316682" at bounding box center [172, 162] width 39 height 6
copy p "20496316682"
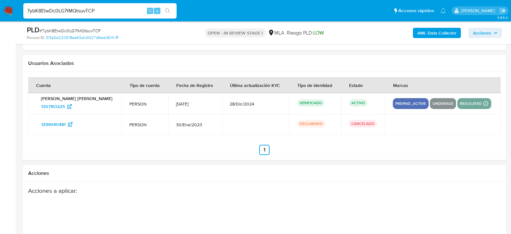
scroll to position [1008, 0]
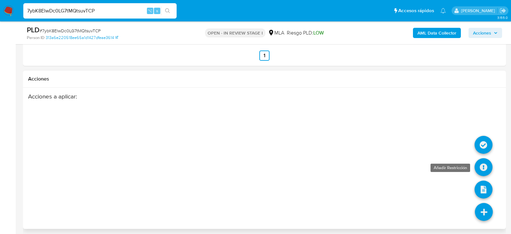
click at [481, 170] on icon at bounding box center [483, 167] width 18 height 18
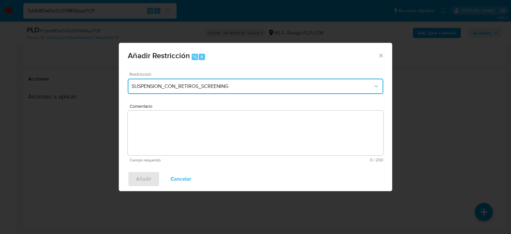
click at [159, 79] on button "SUSPENSION_CON_RETIROS_SCREENING" at bounding box center [255, 86] width 255 height 15
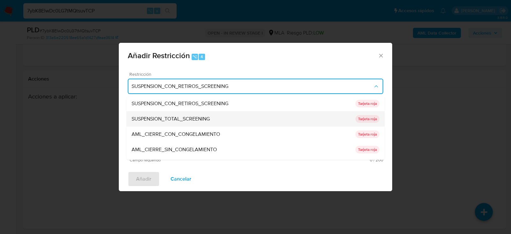
scroll to position [135, 0]
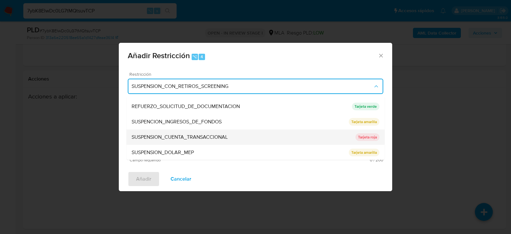
click at [155, 139] on span "SUSPENSION_CUENTA_TRANSACCIONAL" at bounding box center [179, 137] width 96 height 6
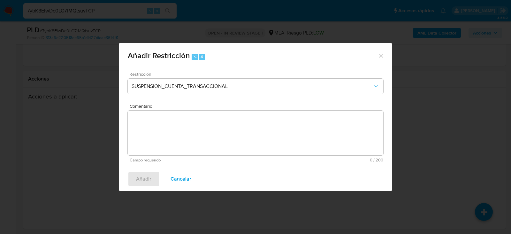
click at [155, 139] on textarea "Comentario" at bounding box center [255, 132] width 255 height 45
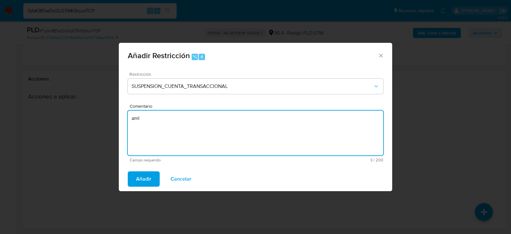
type textarea "aml"
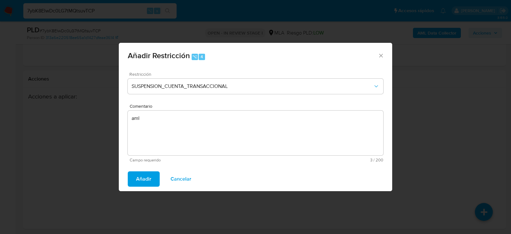
click at [144, 179] on span "Añadir" at bounding box center [143, 179] width 15 height 14
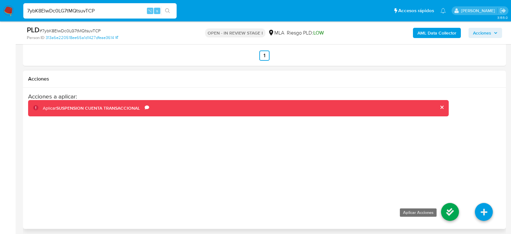
click at [447, 210] on icon at bounding box center [450, 212] width 18 height 18
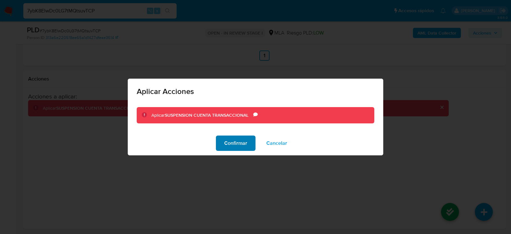
click at [238, 150] on span "Confirmar" at bounding box center [235, 143] width 23 height 14
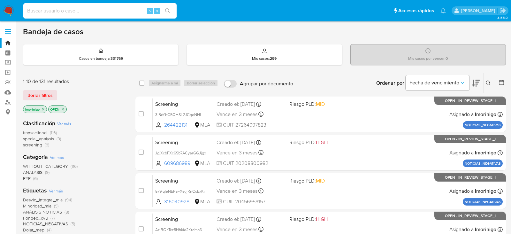
click at [92, 13] on input at bounding box center [99, 11] width 153 height 8
paste input "135320037"
type input "135320037"
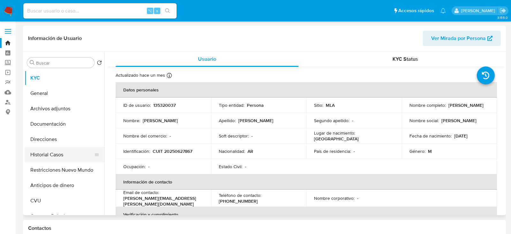
select select "10"
click at [41, 147] on button "Historial Casos" at bounding box center [62, 154] width 75 height 15
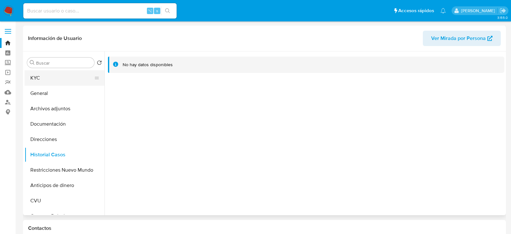
click at [52, 79] on button "KYC" at bounding box center [62, 77] width 75 height 15
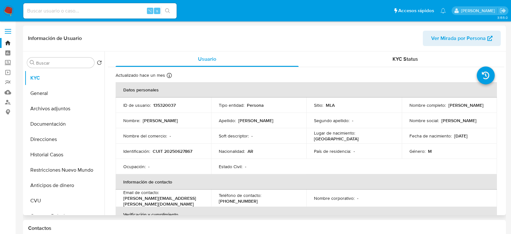
click at [169, 149] on p "CUIT 20250627867" at bounding box center [173, 151] width 40 height 6
copy p "20250627867"
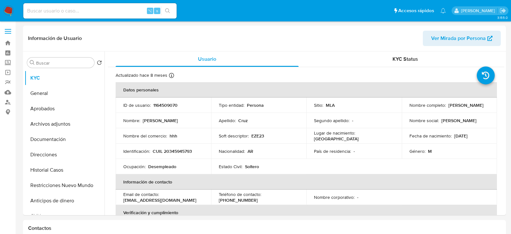
select select "10"
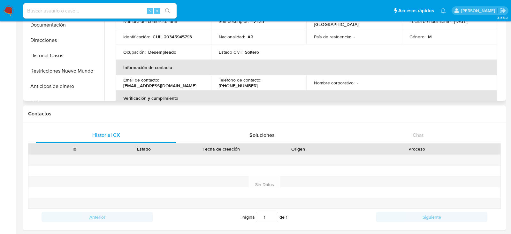
scroll to position [47, 0]
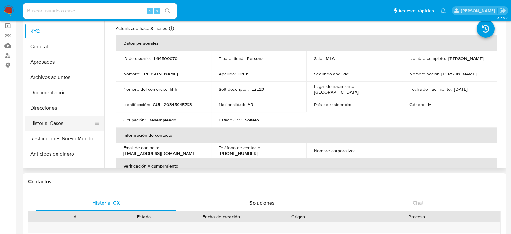
click at [51, 125] on button "Historial Casos" at bounding box center [62, 123] width 75 height 15
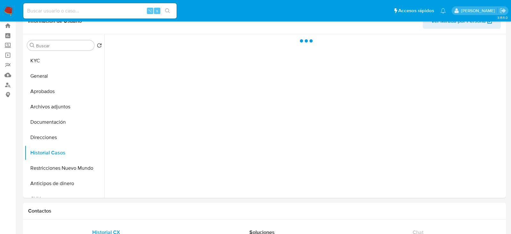
scroll to position [0, 0]
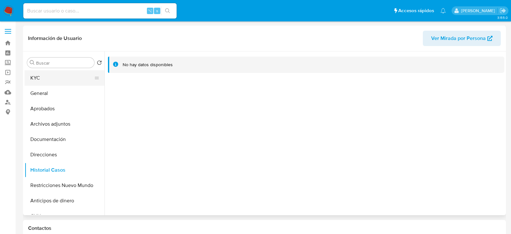
click at [69, 75] on button "KYC" at bounding box center [62, 77] width 75 height 15
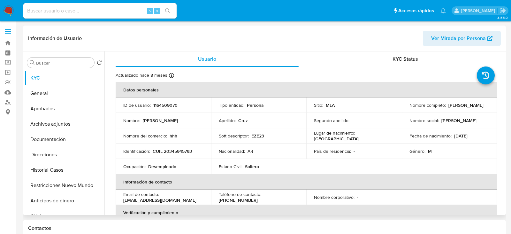
click at [189, 150] on p "CUIL 20345945793" at bounding box center [172, 151] width 39 height 6
copy p "20345945793"
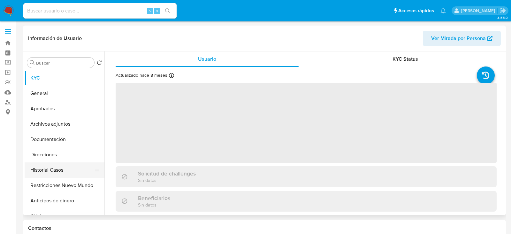
click at [54, 167] on button "Historial Casos" at bounding box center [62, 169] width 75 height 15
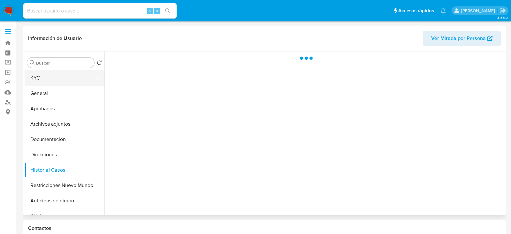
select select "10"
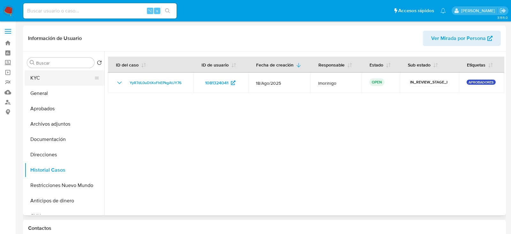
click at [44, 75] on button "KYC" at bounding box center [62, 77] width 75 height 15
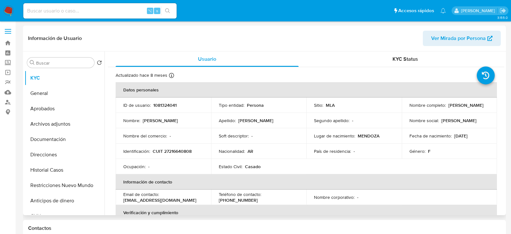
click at [172, 152] on p "CUIT 27216640808" at bounding box center [172, 151] width 39 height 6
copy p "27216640808"
click at [33, 169] on button "Historial Casos" at bounding box center [62, 169] width 75 height 15
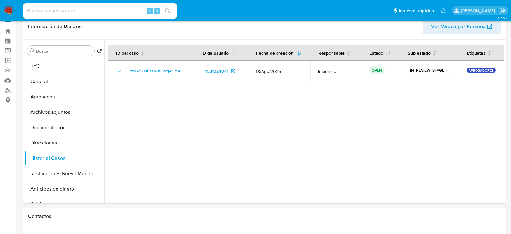
scroll to position [11, 0]
click at [161, 145] on div at bounding box center [304, 121] width 400 height 163
click at [51, 64] on button "KYC" at bounding box center [62, 66] width 75 height 15
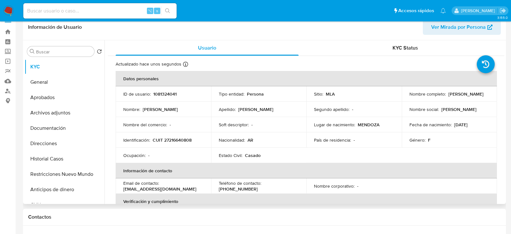
click at [171, 96] on p "1081324041" at bounding box center [164, 94] width 23 height 6
copy p "1081324041"
click at [168, 137] on p "CUIT 27216640808" at bounding box center [172, 140] width 39 height 6
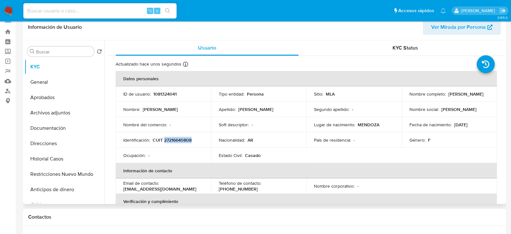
copy p "27216640808"
click at [279, 31] on header "Información de Usuario Ver Mirada por Persona" at bounding box center [264, 26] width 472 height 15
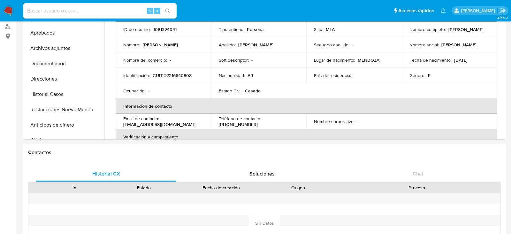
scroll to position [74, 0]
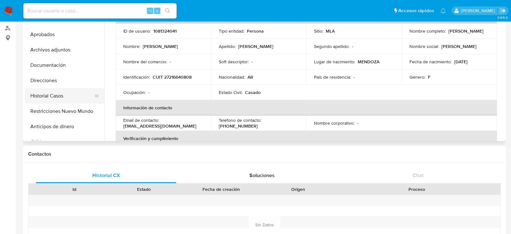
click at [41, 102] on button "Historial Casos" at bounding box center [62, 95] width 75 height 15
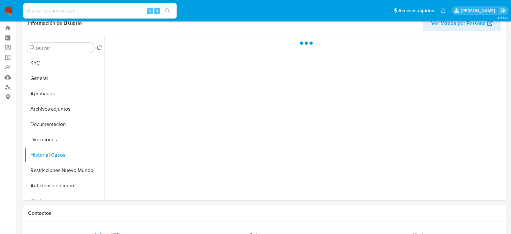
scroll to position [12, 0]
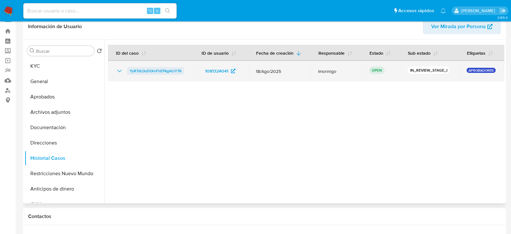
click at [154, 71] on span "YyR7dL0uDtXoFhEPkgAtJY76" at bounding box center [156, 71] width 52 height 8
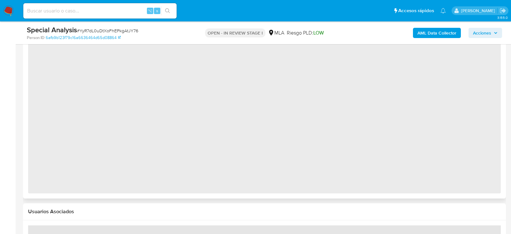
select select "10"
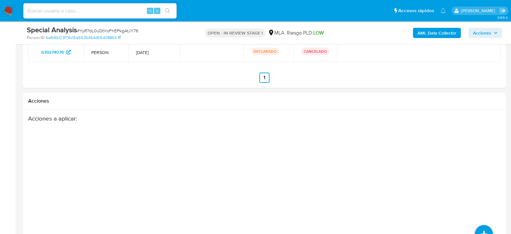
scroll to position [1066, 0]
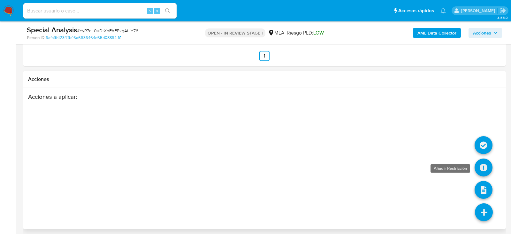
click at [483, 171] on icon at bounding box center [483, 167] width 18 height 18
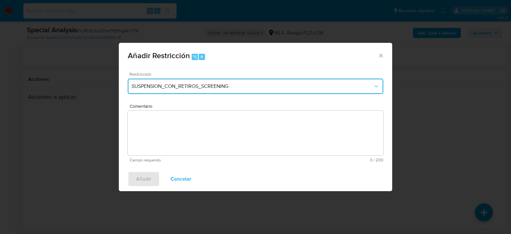
click at [227, 84] on span "SUSPENSION_CON_RETIROS_SCREENING" at bounding box center [251, 86] width 241 height 6
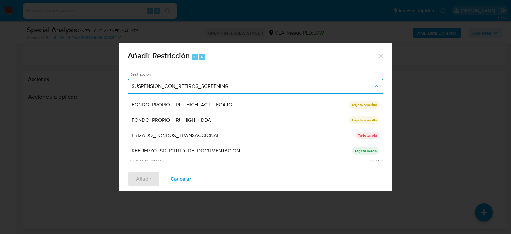
scroll to position [135, 0]
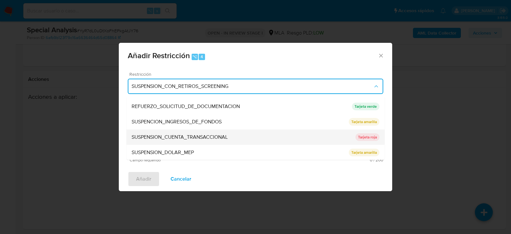
click at [203, 134] on span "SUSPENSION_CUENTA_TRANSACCIONAL" at bounding box center [179, 137] width 96 height 6
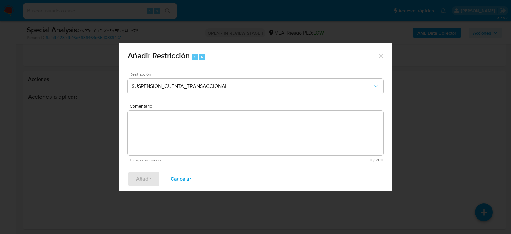
click at [203, 134] on textarea "Comentario" at bounding box center [255, 132] width 255 height 45
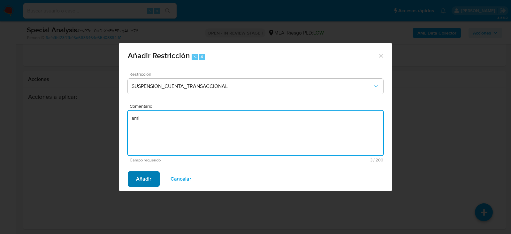
type textarea "aml"
click at [141, 172] on span "Añadir" at bounding box center [143, 179] width 15 height 14
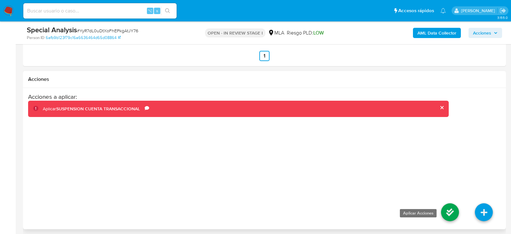
click at [452, 214] on icon at bounding box center [450, 212] width 18 height 18
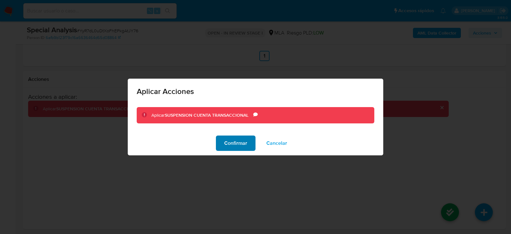
click at [242, 147] on span "Confirmar" at bounding box center [235, 143] width 23 height 14
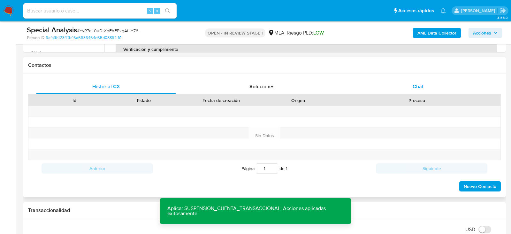
scroll to position [275, 0]
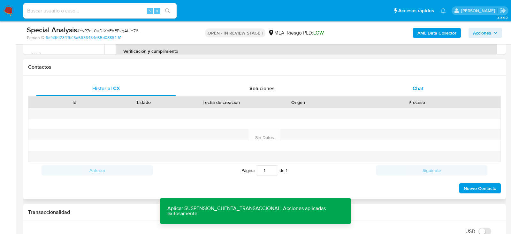
click at [397, 94] on div "Chat" at bounding box center [418, 88] width 140 height 15
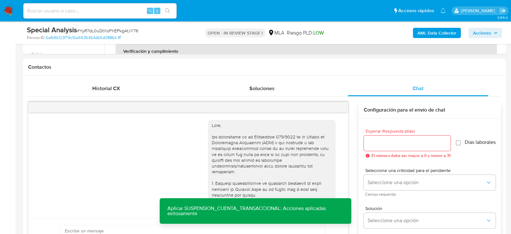
click at [336, 109] on div at bounding box center [187, 107] width 319 height 10
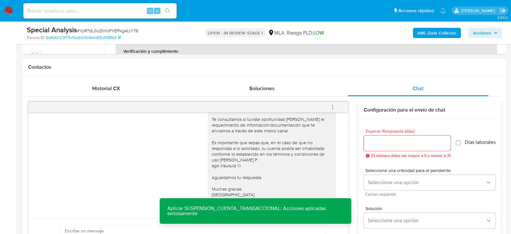
click at [329, 109] on button "menu-action" at bounding box center [332, 106] width 21 height 15
click at [279, 97] on li "Cerrar conversación" at bounding box center [288, 93] width 65 height 11
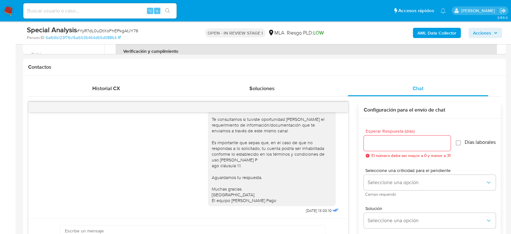
click at [73, 15] on div "⌥ s" at bounding box center [99, 10] width 153 height 15
click at [69, 10] on input at bounding box center [99, 11] width 153 height 8
paste input "lSR1Dqd3FKfEhfZDg19DDQnc"
type input "lSR1Dqd3FKfEhfZDg19DDQnc"
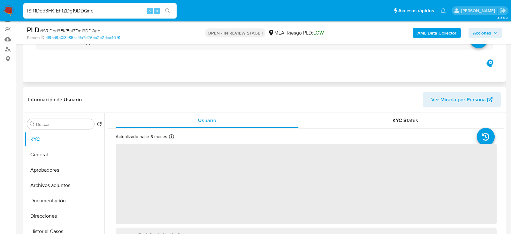
scroll to position [56, 0]
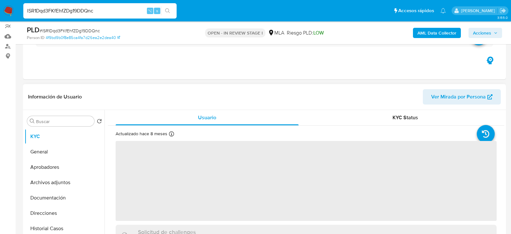
select select "10"
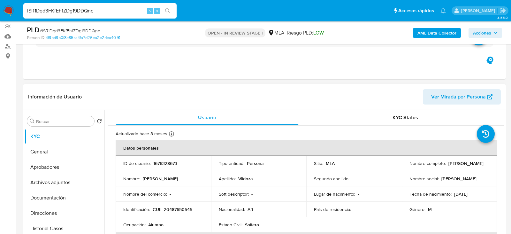
click at [169, 165] on p "1676328673" at bounding box center [165, 163] width 24 height 6
copy p "1676328673"
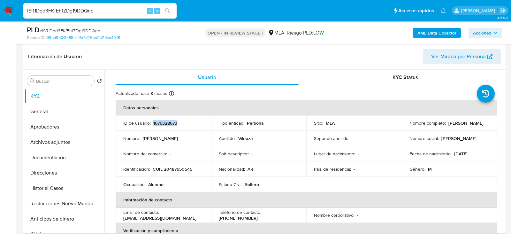
scroll to position [116, 0]
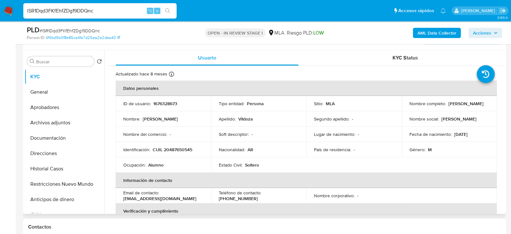
click at [172, 150] on p "CUIL 20487650545" at bounding box center [173, 149] width 40 height 6
copy p "20487650545"
click at [49, 103] on button "Aprobadores" at bounding box center [62, 107] width 75 height 15
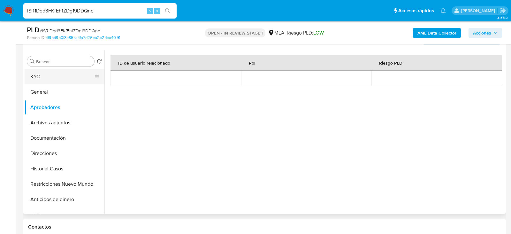
click at [61, 74] on button "KYC" at bounding box center [62, 76] width 75 height 15
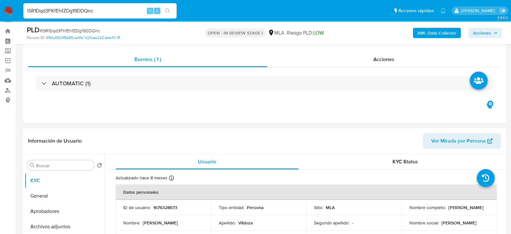
scroll to position [1, 0]
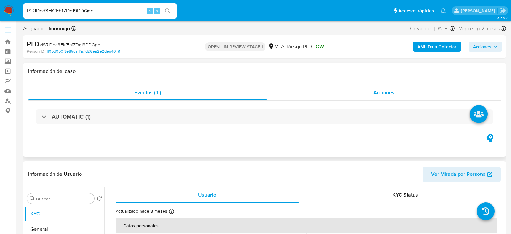
click at [370, 88] on div "Acciones" at bounding box center [384, 92] width 234 height 15
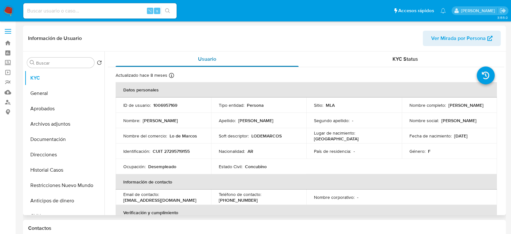
select select "10"
click at [181, 148] on p "CUIT 27295719155" at bounding box center [171, 151] width 37 height 6
copy p "27295719155"
click at [49, 172] on button "Historial Casos" at bounding box center [62, 169] width 75 height 15
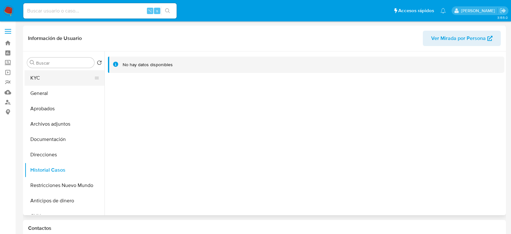
click at [53, 79] on button "KYC" at bounding box center [62, 77] width 75 height 15
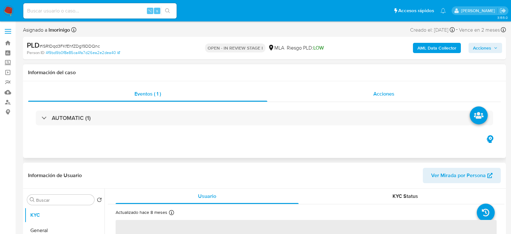
click at [389, 88] on div "Acciones" at bounding box center [384, 93] width 234 height 15
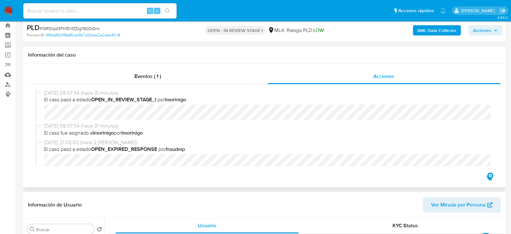
select select "10"
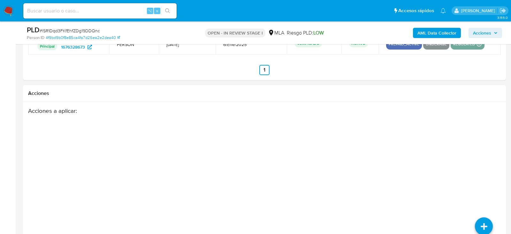
scroll to position [1077, 0]
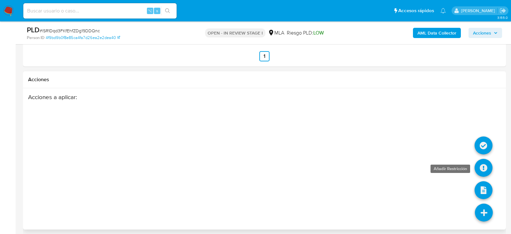
click at [483, 162] on icon at bounding box center [483, 168] width 18 height 18
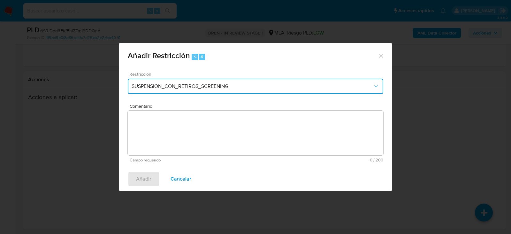
click at [206, 82] on button "SUSPENSION_CON_RETIROS_SCREENING" at bounding box center [255, 86] width 255 height 15
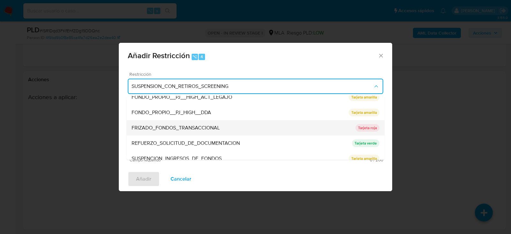
scroll to position [135, 0]
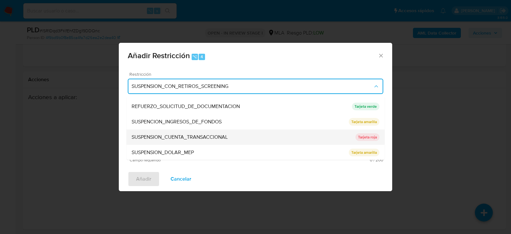
click at [200, 134] on span "SUSPENSION_CUENTA_TRANSACCIONAL" at bounding box center [179, 137] width 96 height 6
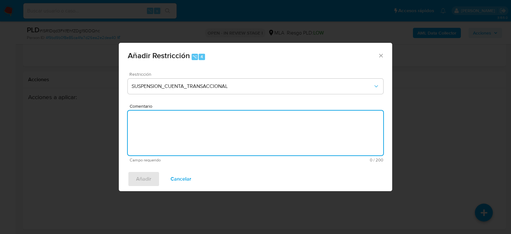
click at [200, 134] on textarea "Comentario" at bounding box center [255, 132] width 255 height 45
type textarea "aml"
click at [144, 180] on span "Añadir" at bounding box center [143, 179] width 15 height 14
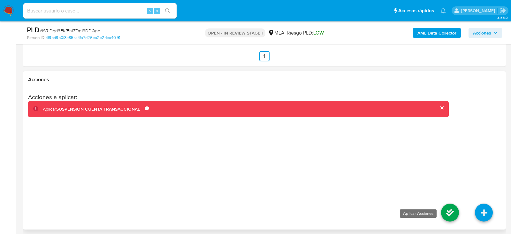
click at [455, 210] on icon at bounding box center [450, 212] width 18 height 18
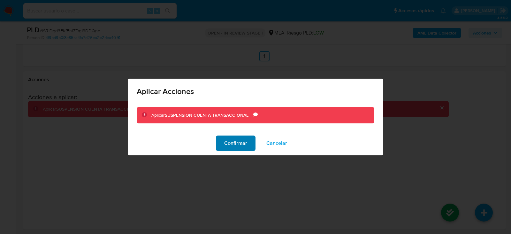
click at [229, 139] on span "Confirmar" at bounding box center [235, 143] width 23 height 14
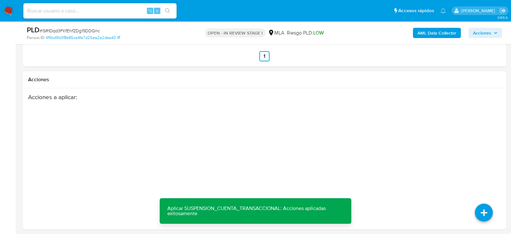
click at [85, 14] on input at bounding box center [99, 11] width 153 height 8
paste input "ib4G9SiXJ45eXzSocZniMLNO"
type input "ib4G9SiXJ45eXzSocZniMLNO"
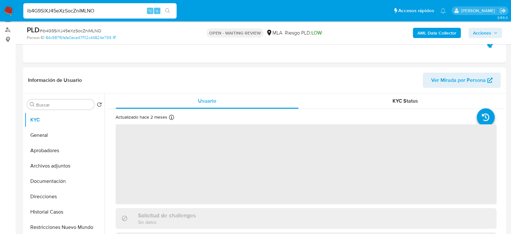
scroll to position [73, 0]
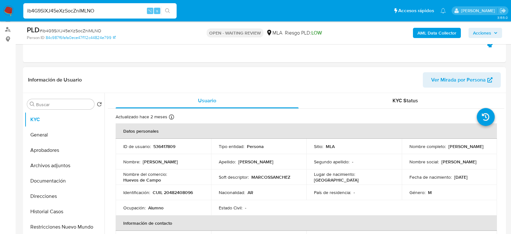
select select "10"
click at [159, 144] on p "536417809" at bounding box center [164, 146] width 22 height 6
copy p "536417809"
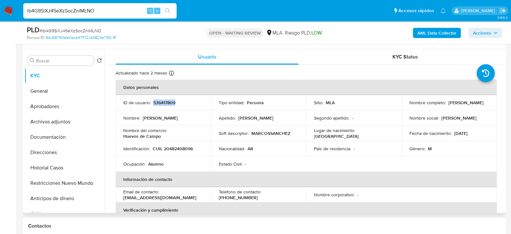
scroll to position [122, 0]
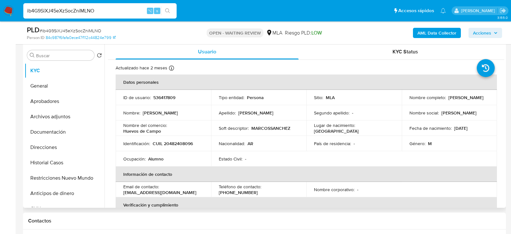
click at [170, 144] on p "CUIL 20482408096" at bounding box center [173, 143] width 40 height 6
copy p "20482408096"
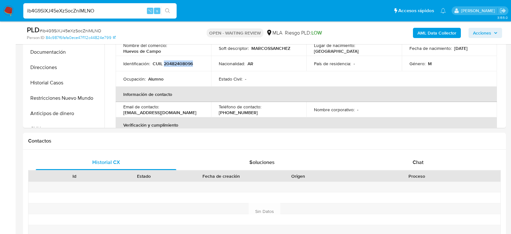
scroll to position [248, 0]
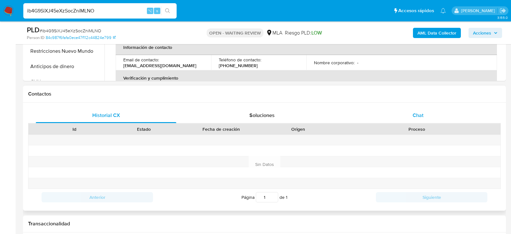
click at [426, 114] on div "Chat" at bounding box center [418, 115] width 140 height 15
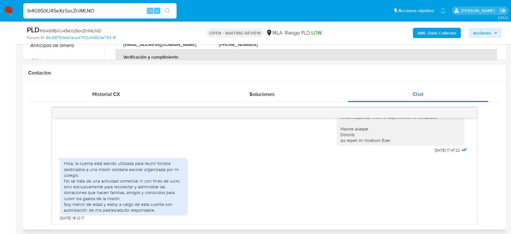
scroll to position [273, 0]
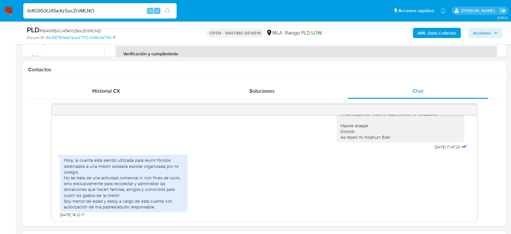
click at [66, 32] on span "# ib4G9SiXJ45eXzSocZniMLNO" at bounding box center [71, 30] width 62 height 6
copy span "ib4G9SiXJ45eXzSocZniMLNO"
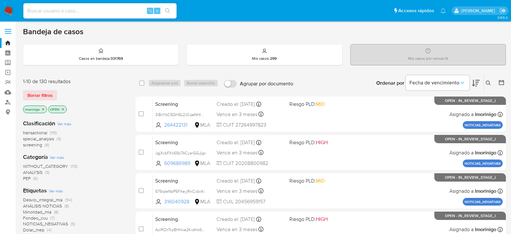
click at [491, 77] on div "Ingrese ID de usuario o caso Buscar Borrar filtros" at bounding box center [488, 83] width 11 height 20
click at [491, 79] on button at bounding box center [488, 83] width 11 height 8
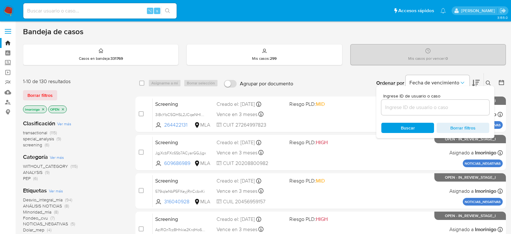
click at [407, 100] on div at bounding box center [435, 107] width 108 height 15
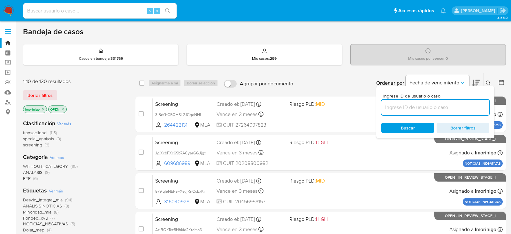
click at [407, 104] on input at bounding box center [435, 107] width 108 height 8
paste input "ib4G9SiXJ45eXzSocZniMLNO"
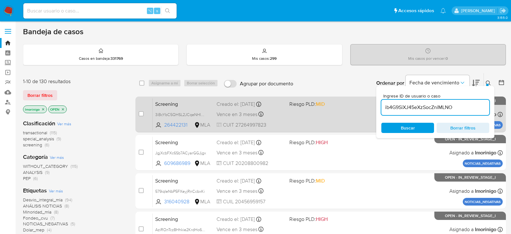
type input "ib4G9SiXJ45eXzSocZniMLNO"
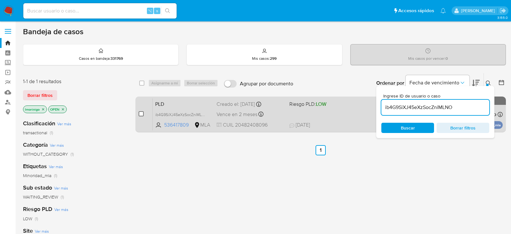
click at [142, 114] on input "checkbox" at bounding box center [141, 113] width 5 height 5
checkbox input "true"
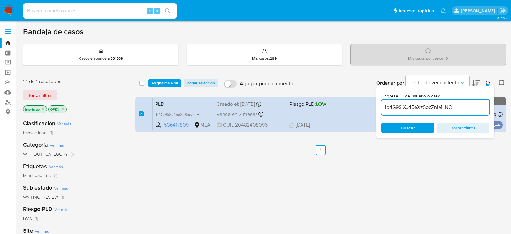
click at [159, 86] on div "select-all-cases-checkbox Asignarme a mí Borrar selección Agrupar por documento…" at bounding box center [320, 83] width 370 height 20
click at [159, 84] on span "Asignarme a mí" at bounding box center [164, 83] width 26 height 6
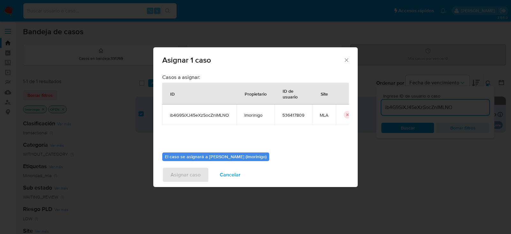
scroll to position [33, 0]
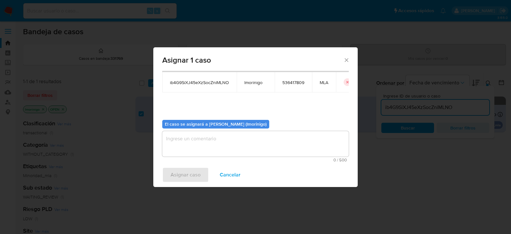
click at [246, 132] on textarea "assign-modal" at bounding box center [255, 144] width 186 height 26
click at [168, 168] on button "Asignar caso" at bounding box center [185, 174] width 47 height 15
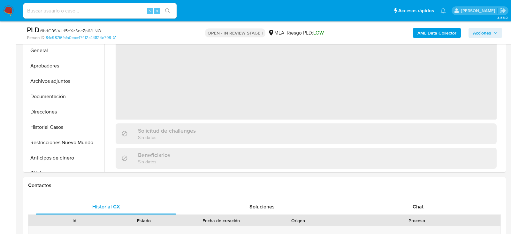
select select "10"
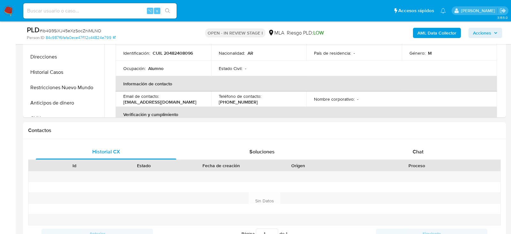
scroll to position [225, 0]
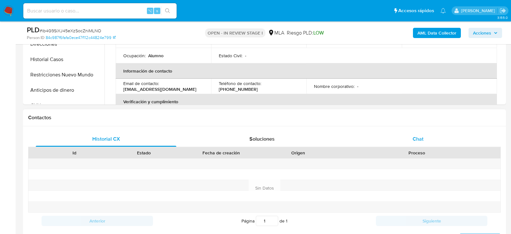
click at [405, 140] on div "Chat" at bounding box center [418, 138] width 140 height 15
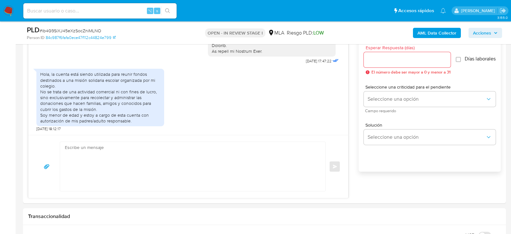
scroll to position [359, 0]
click at [90, 149] on textarea at bounding box center [191, 165] width 252 height 49
paste textarea "Hola. Muchas gracias por la documentación proporcionada. No obstante, es necesa…"
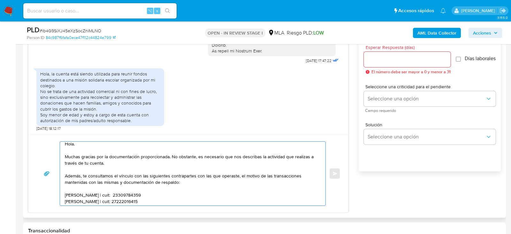
scroll to position [0, 0]
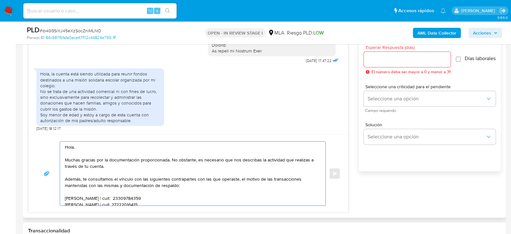
drag, startPoint x: 104, startPoint y: 158, endPoint x: 168, endPoint y: 159, distance: 64.1
click at [168, 159] on textarea "Hola. Muchas gracias por la documentación proporcionada. No obstante, es necesa…" at bounding box center [191, 173] width 252 height 64
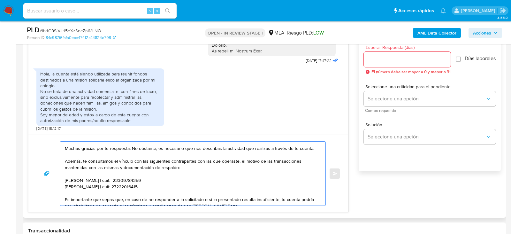
scroll to position [14, 0]
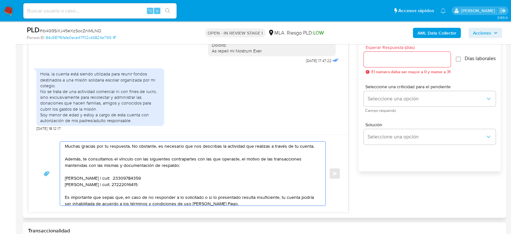
drag, startPoint x: 184, startPoint y: 145, endPoint x: 308, endPoint y: 146, distance: 123.8
click at [308, 146] on textarea "Hola. Muchas gracias por tu respuesta. No obstante, es necesario que nos descri…" at bounding box center [191, 173] width 252 height 64
drag, startPoint x: 112, startPoint y: 159, endPoint x: 64, endPoint y: 157, distance: 48.8
click at [64, 157] on div "Hola. Muchas gracias por tu respuesta. No obstante, es necesario que nos . Adem…" at bounding box center [191, 173] width 262 height 64
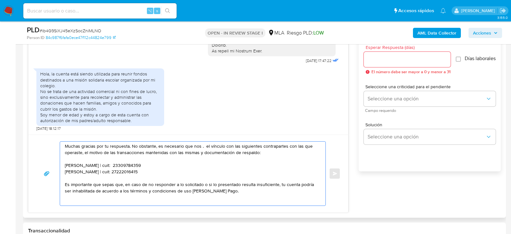
scroll to position [7, 0]
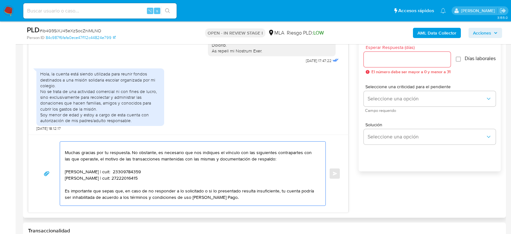
drag, startPoint x: 150, startPoint y: 180, endPoint x: 59, endPoint y: 169, distance: 91.6
click at [60, 170] on div "Hola. Muchas gracias por tu respuesta. No obstante, es necesario que nos indiqu…" at bounding box center [191, 173] width 262 height 64
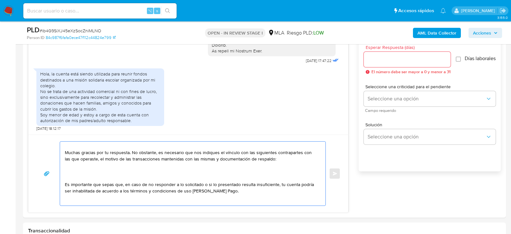
paste textarea "SANCHEZ SO MANUEL"
paste textarea "20448913369"
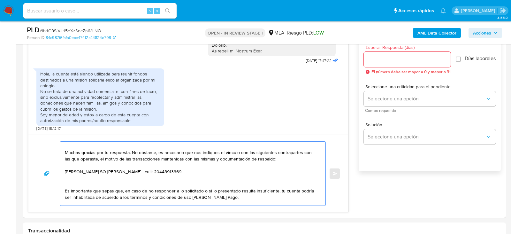
paste textarea "Lucas Rodas Del Marmol"
paste textarea "20368265935"
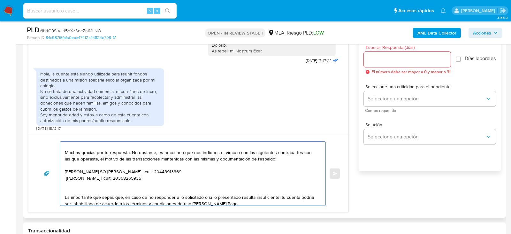
click at [161, 183] on textarea "Hola. Muchas gracias por tu respuesta. No obstante, es necesario que nos indiqu…" at bounding box center [191, 173] width 252 height 64
click at [68, 178] on textarea "Hola. Muchas gracias por tu respuesta. No obstante, es necesario que nos indiqu…" at bounding box center [191, 173] width 252 height 64
click at [174, 192] on textarea "Hola. Muchas gracias por tu respuesta. No obstante, es necesario que nos indiqu…" at bounding box center [191, 173] width 252 height 64
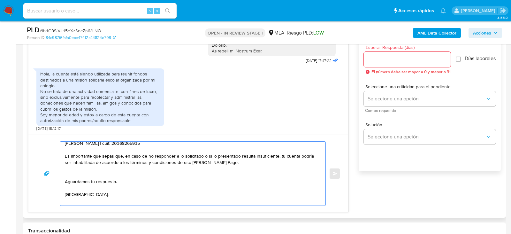
scroll to position [55, 0]
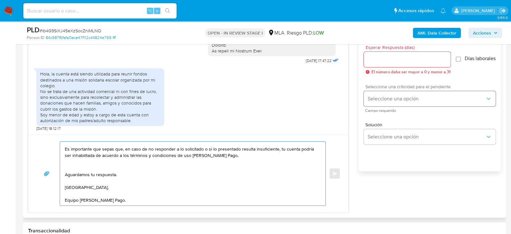
type textarea "Hola. Muchas gracias por tu respuesta. No obstante, es necesario que nos indiqu…"
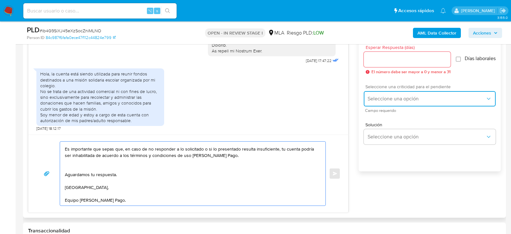
click at [378, 102] on span "Seleccione una opción" at bounding box center [426, 98] width 118 height 6
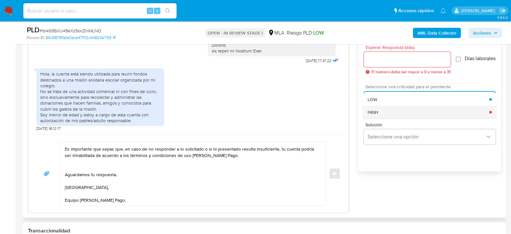
click at [377, 115] on span "HIGH" at bounding box center [372, 112] width 11 height 6
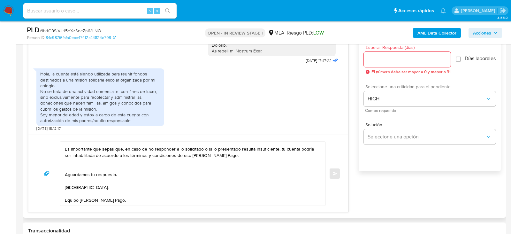
click at [381, 55] on input "Esperar Respuesta (días)" at bounding box center [406, 59] width 87 height 8
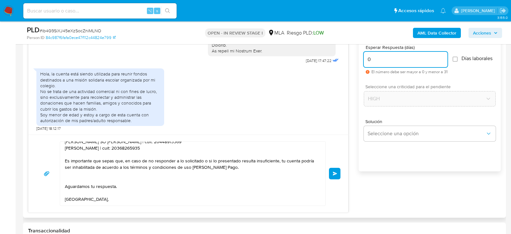
scroll to position [0, 0]
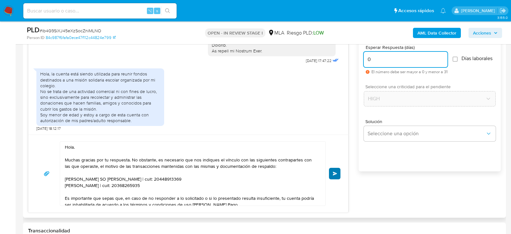
type input "0"
click at [333, 171] on span "Enviar" at bounding box center [335, 173] width 4 height 4
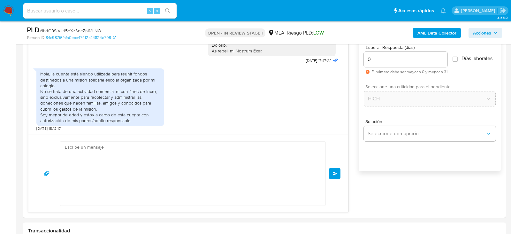
scroll to position [398, 0]
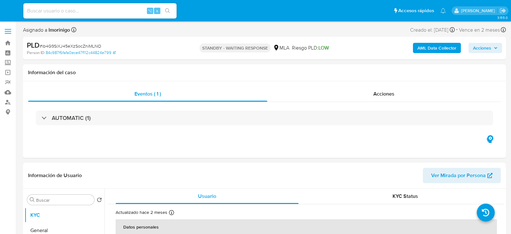
select select "10"
click at [88, 10] on input at bounding box center [99, 11] width 153 height 8
paste input "ymWQ2qPzdmt39pz6VH8dTASi"
type input "ymWQ2qPzdmt39pz6VH8dTASi"
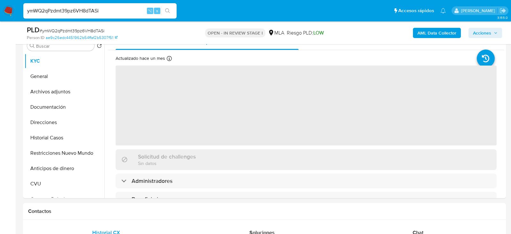
scroll to position [142, 0]
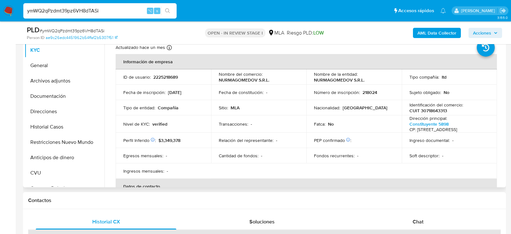
select select "10"
click at [62, 66] on button "General" at bounding box center [62, 65] width 75 height 15
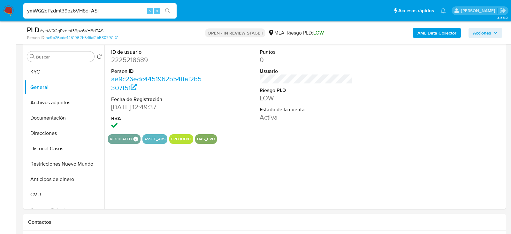
scroll to position [118, 0]
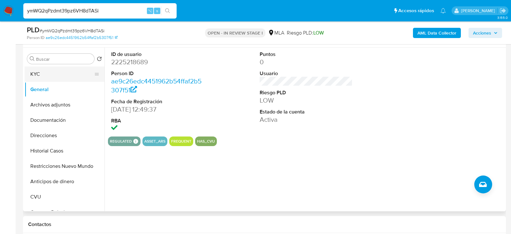
click at [68, 73] on button "KYC" at bounding box center [62, 73] width 75 height 15
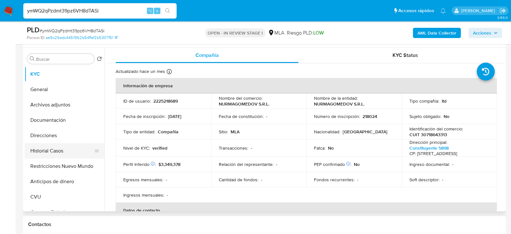
click at [53, 146] on button "Historial Casos" at bounding box center [62, 150] width 75 height 15
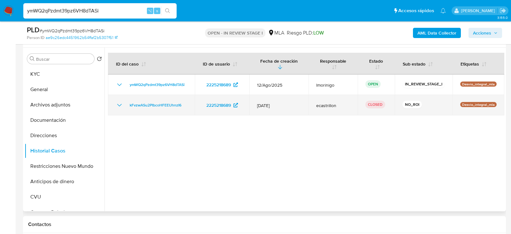
click at [117, 103] on icon "Mostrar/Ocultar" at bounding box center [120, 105] width 8 height 8
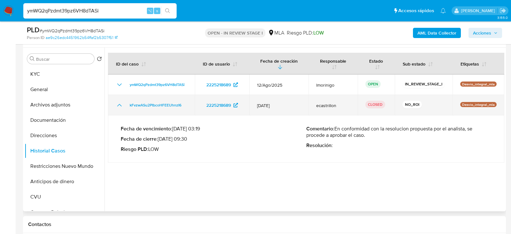
click at [117, 103] on icon "Mostrar/Ocultar" at bounding box center [120, 105] width 8 height 8
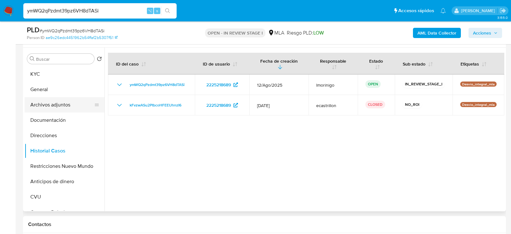
click at [56, 100] on button "Archivos adjuntos" at bounding box center [62, 104] width 75 height 15
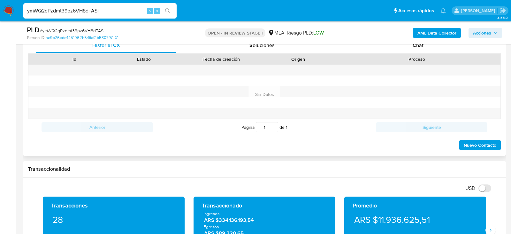
scroll to position [307, 0]
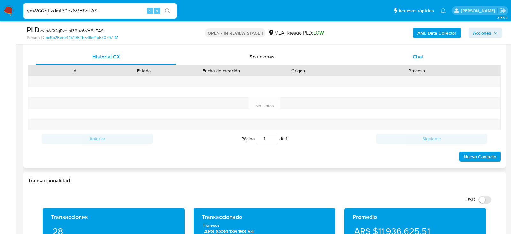
click at [398, 60] on div "Chat" at bounding box center [418, 56] width 140 height 15
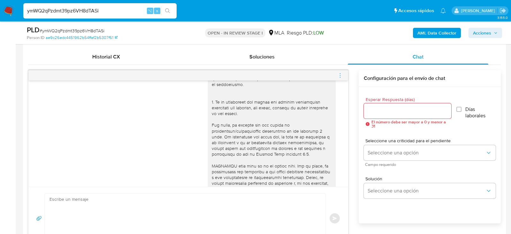
scroll to position [361, 0]
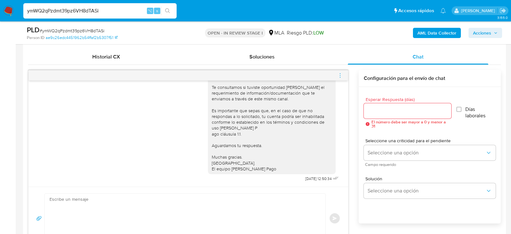
click at [253, 212] on textarea at bounding box center [183, 217] width 268 height 49
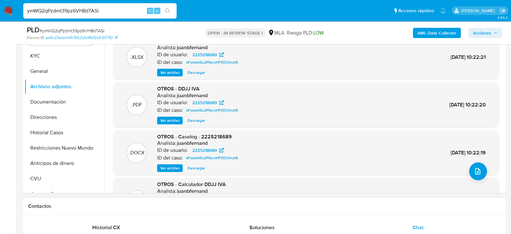
scroll to position [108, 0]
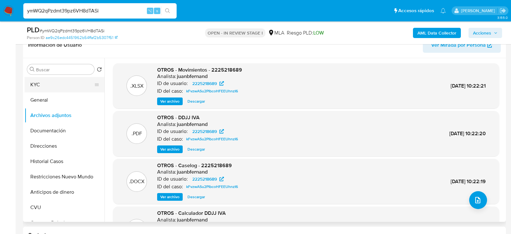
click at [42, 81] on button "KYC" at bounding box center [62, 84] width 75 height 15
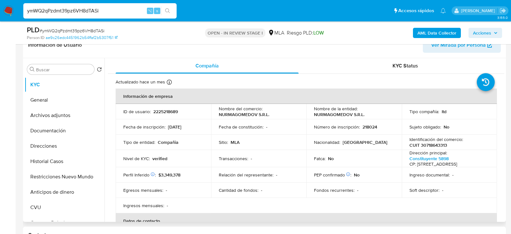
click at [164, 109] on p "2225218689" at bounding box center [165, 112] width 25 height 6
copy p "2225218689"
click at [37, 105] on button "General" at bounding box center [62, 99] width 75 height 15
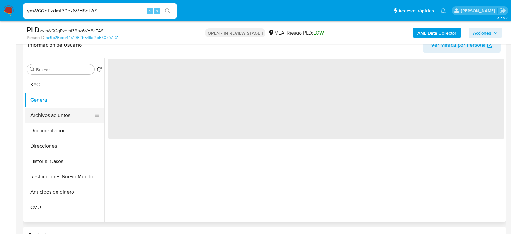
click at [41, 117] on button "Archivos adjuntos" at bounding box center [62, 115] width 75 height 15
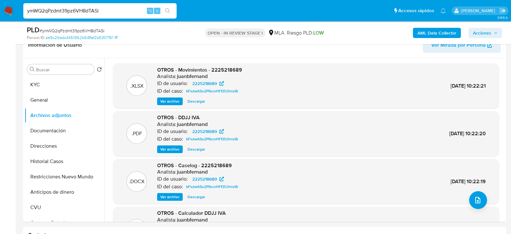
click at [178, 197] on span "Ver archivo" at bounding box center [169, 196] width 19 height 6
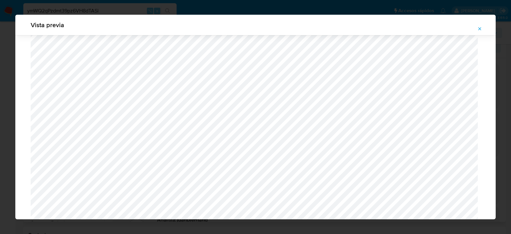
scroll to position [190, 0]
click at [483, 27] on button "Attachment preview" at bounding box center [479, 29] width 14 height 10
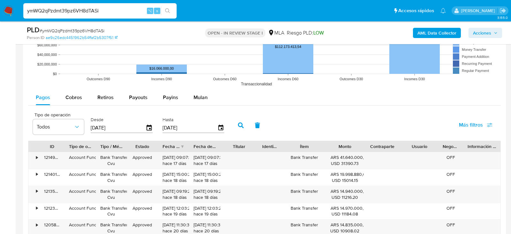
scroll to position [775, 0]
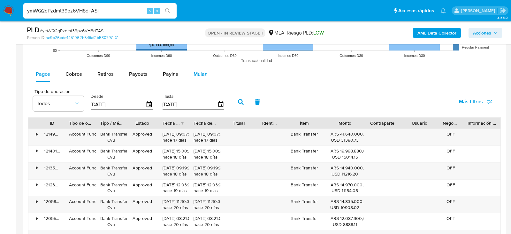
click at [193, 71] on span "Mulan" at bounding box center [200, 73] width 14 height 7
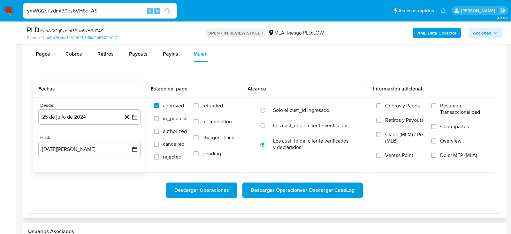
scroll to position [801, 0]
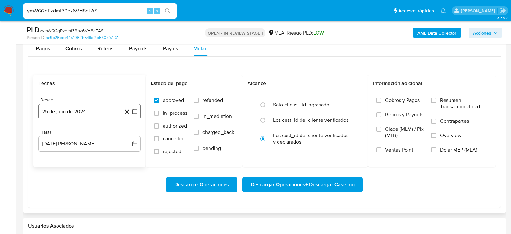
click at [57, 111] on button "25 de julio de 2024" at bounding box center [89, 111] width 102 height 15
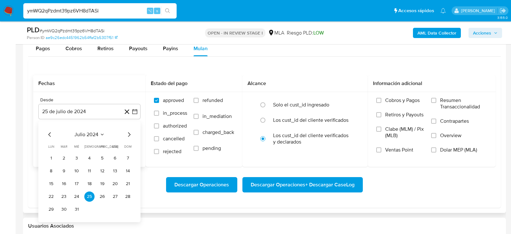
click at [84, 131] on span "julio 2024" at bounding box center [86, 134] width 24 height 6
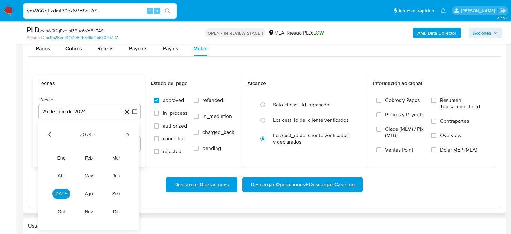
click at [130, 135] on icon "Año siguiente" at bounding box center [128, 135] width 8 height 8
click at [121, 174] on button "jun" at bounding box center [116, 175] width 18 height 10
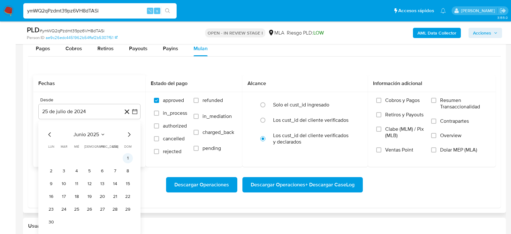
click at [128, 157] on button "1" at bounding box center [128, 158] width 10 height 10
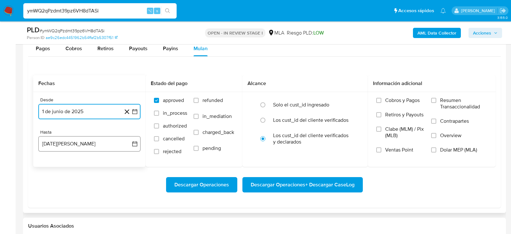
click at [100, 138] on button "[DATE][PERSON_NAME]" at bounding box center [89, 143] width 102 height 15
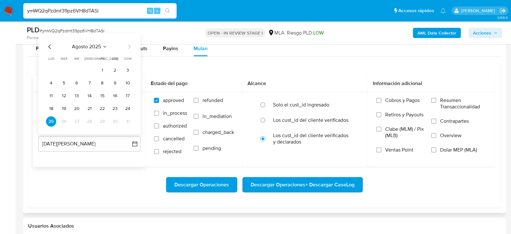
click at [51, 44] on icon "Mes anterior" at bounding box center [50, 47] width 8 height 8
click at [92, 118] on button "31" at bounding box center [89, 121] width 10 height 10
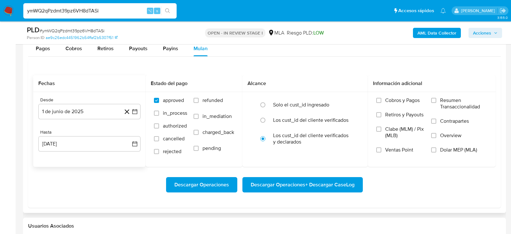
click at [108, 179] on div "Descargar Operaciones Descargar Operaciones + Descargar CaseLog" at bounding box center [264, 184] width 462 height 15
click at [450, 148] on span "Dolar MEP (MLA)" at bounding box center [458, 149] width 37 height 6
click at [436, 148] on input "Dolar MEP (MLA)" at bounding box center [433, 149] width 5 height 5
click at [328, 178] on span "Descargar Operaciones + Descargar CaseLog" at bounding box center [303, 184] width 104 height 14
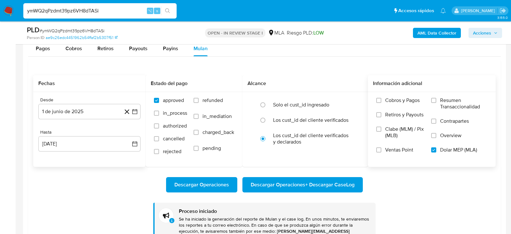
click at [82, 4] on div "ymWQ2qPzdmt39pz6VH8dTASi ⌥ s" at bounding box center [99, 10] width 153 height 15
click at [82, 6] on div "ymWQ2qPzdmt39pz6VH8dTASi ⌥ s" at bounding box center [99, 10] width 153 height 15
click at [82, 10] on input "ymWQ2qPzdmt39pz6VH8dTASi" at bounding box center [99, 11] width 153 height 8
paste input "uKrNGVFUt5bMJSmfMv9Gesb5"
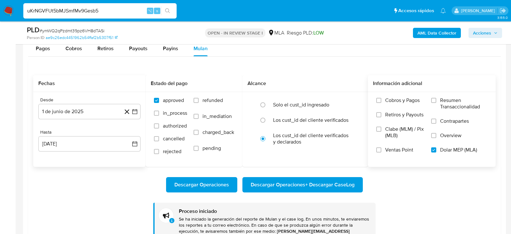
type input "uKrNGVFUt5bMJSmfMv9Gesb5"
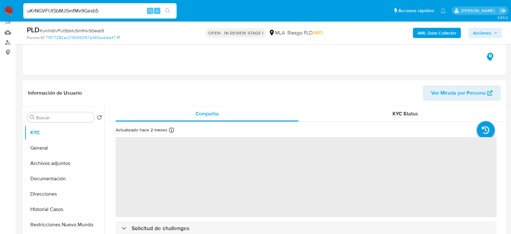
scroll to position [59, 0]
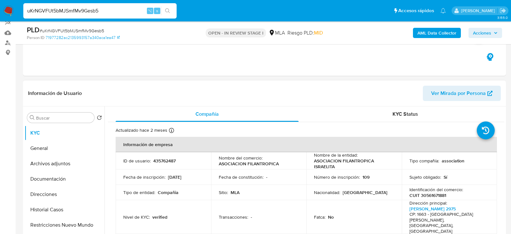
select select "10"
click at [61, 208] on button "Historial Casos" at bounding box center [62, 209] width 75 height 15
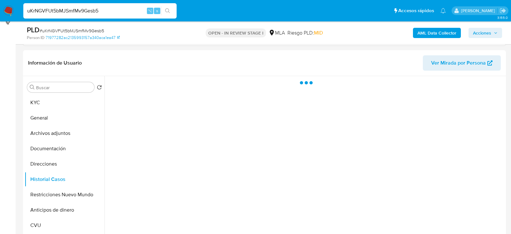
scroll to position [92, 0]
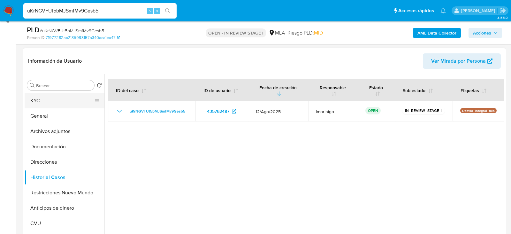
click at [53, 98] on button "KYC" at bounding box center [62, 100] width 75 height 15
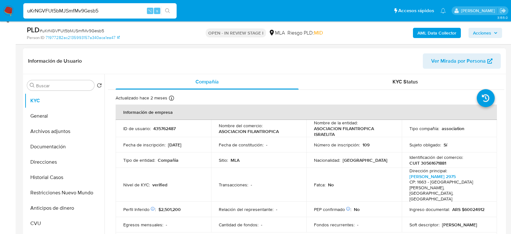
click at [163, 129] on p "435762487" at bounding box center [164, 128] width 22 height 6
copy p "435762487"
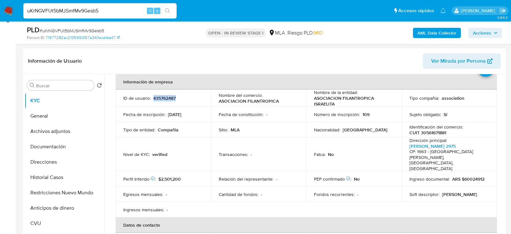
scroll to position [46, 0]
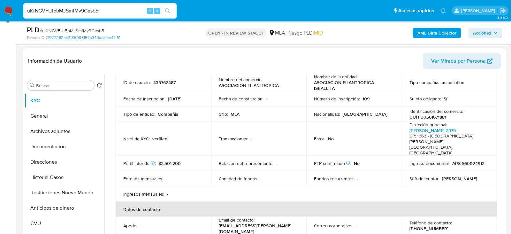
click at [438, 116] on p "CUIT 30561671881" at bounding box center [427, 117] width 37 height 6
copy p "30561671881"
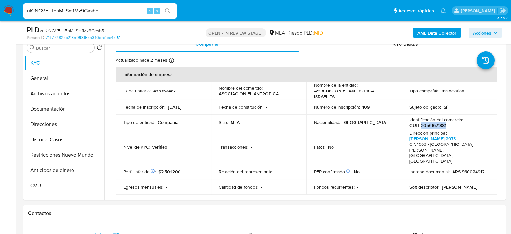
scroll to position [131, 0]
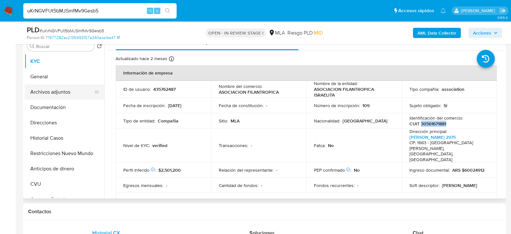
click at [42, 93] on button "Archivos adjuntos" at bounding box center [62, 91] width 75 height 15
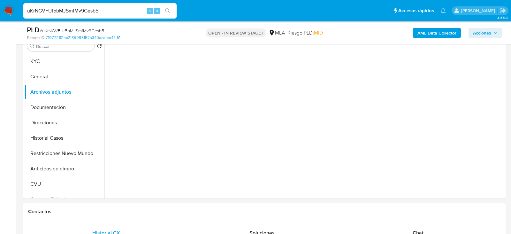
scroll to position [125, 0]
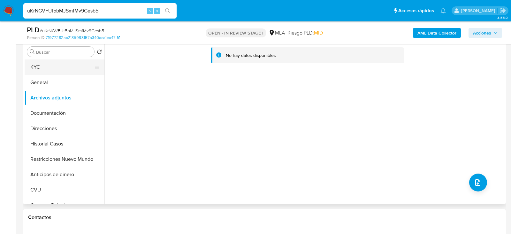
click at [53, 72] on button "KYC" at bounding box center [62, 66] width 75 height 15
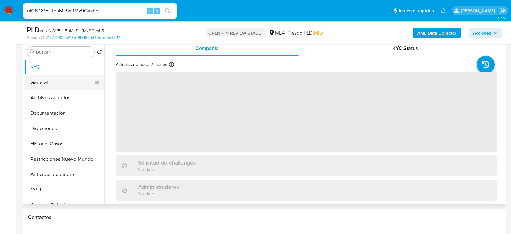
click at [53, 81] on button "General" at bounding box center [62, 82] width 75 height 15
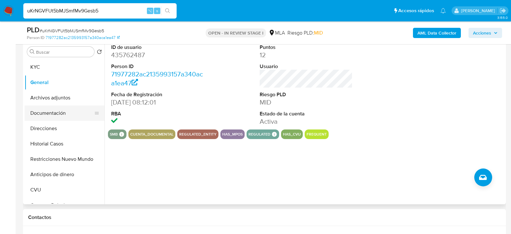
click at [61, 112] on button "Documentación" at bounding box center [62, 112] width 75 height 15
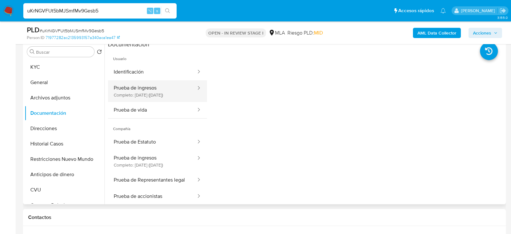
click at [159, 94] on button "Prueba de ingresos Completo: [DATE] ([DATE])" at bounding box center [152, 91] width 89 height 22
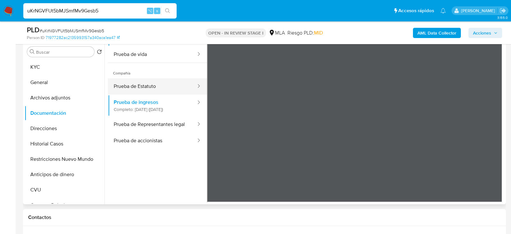
scroll to position [0, 0]
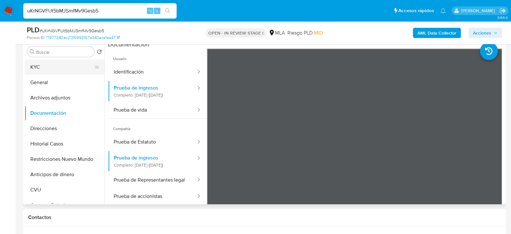
click at [61, 66] on button "KYC" at bounding box center [62, 66] width 75 height 15
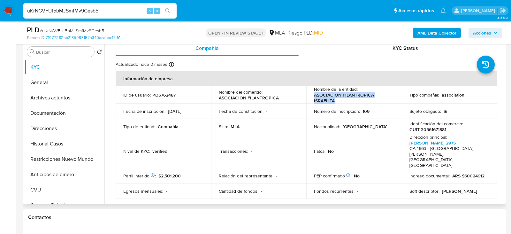
drag, startPoint x: 336, startPoint y: 99, endPoint x: 313, endPoint y: 95, distance: 23.0
click at [314, 95] on p "ASOCIACION FILANTROPICA ISRAELITA" at bounding box center [353, 97] width 78 height 11
copy p "ASOCIACION FILANTROPICA ISRAELITA"
click at [164, 93] on p "435762487" at bounding box center [164, 95] width 22 height 6
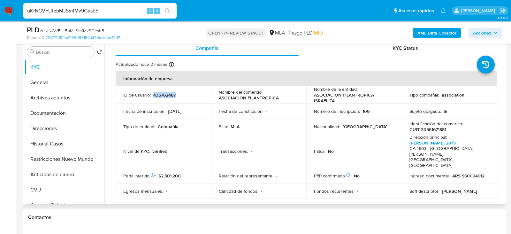
copy p "435762487"
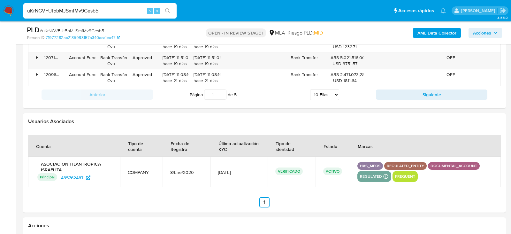
scroll to position [1045, 0]
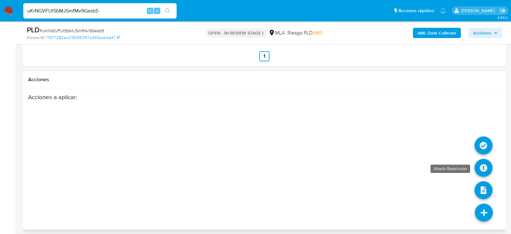
click at [483, 167] on icon at bounding box center [483, 168] width 18 height 18
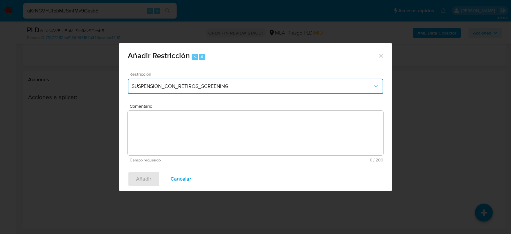
click at [209, 84] on span "SUSPENSION_CON_RETIROS_SCREENING" at bounding box center [251, 86] width 241 height 6
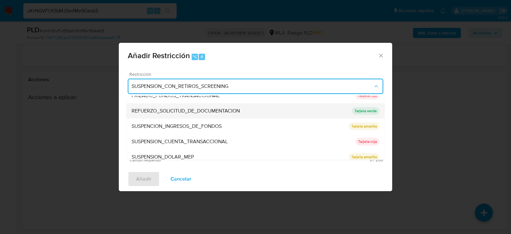
scroll to position [135, 0]
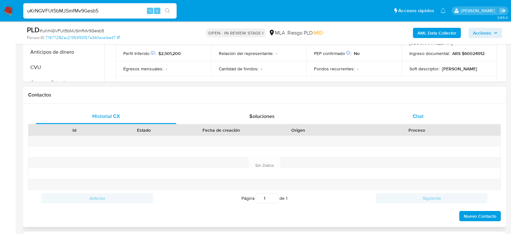
click at [420, 112] on span "Chat" at bounding box center [417, 115] width 11 height 7
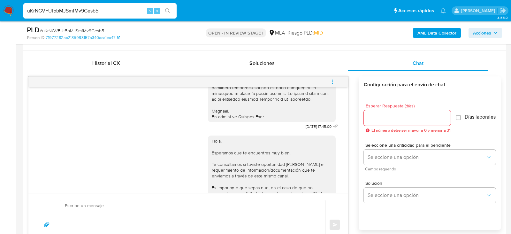
scroll to position [361, 0]
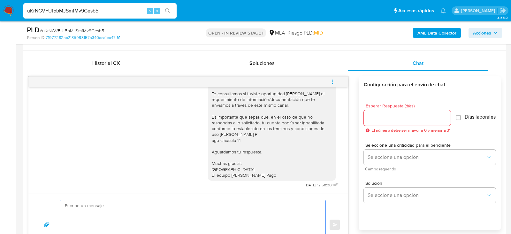
click at [218, 211] on textarea at bounding box center [191, 224] width 252 height 49
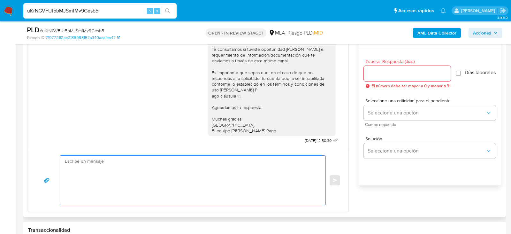
click at [238, 177] on textarea at bounding box center [191, 179] width 252 height 49
paste textarea "Lore , Ip dolorsi am con adipiscinge seddoeiusmo te in utlabo et Dolorem Aliq, …"
type textarea "Lore , Ip dolorsi am con adipiscinge seddoeiusmo te in utlabo et Dolorem Aliq, …"
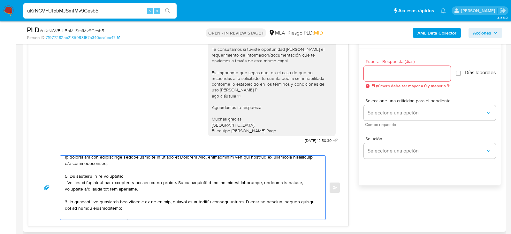
scroll to position [0, 0]
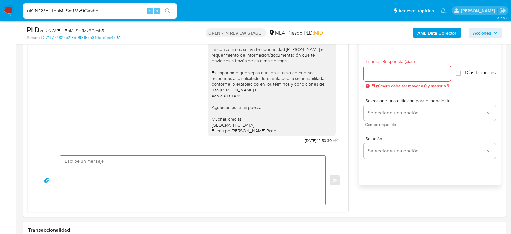
click at [93, 10] on input "uKrNGVFUt5bMJSmfMv9Gesb5" at bounding box center [99, 11] width 153 height 8
paste input "IKG6IpgpXDQWroS9nn9lvKVx"
type input "IKG6IpgpXDQWroS9nn9lvKVx"
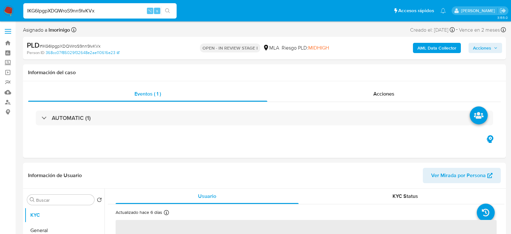
select select "10"
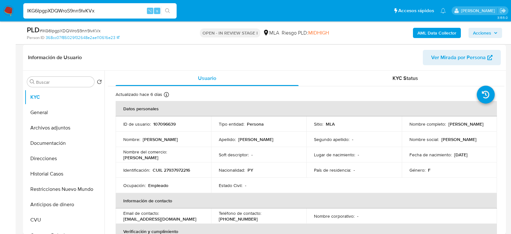
scroll to position [98, 0]
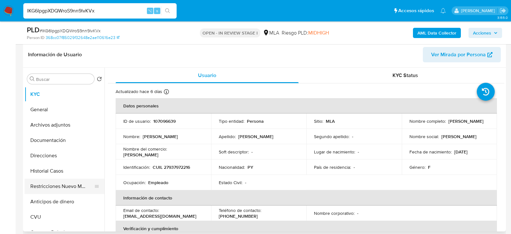
click at [53, 185] on button "Restricciones Nuevo Mundo" at bounding box center [62, 185] width 75 height 15
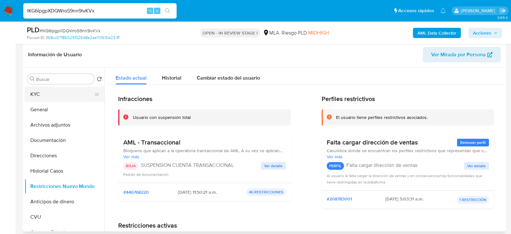
click at [37, 96] on button "KYC" at bounding box center [62, 93] width 75 height 15
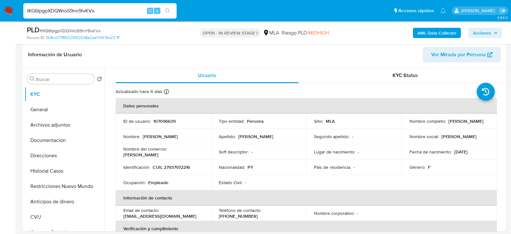
click at [80, 12] on input "IKG6IpgpXDQWroS9nn9lvKVx" at bounding box center [99, 11] width 153 height 8
paste input "Z3ZoXfznme1N0pCtQs4Sx0uy"
type input "Z3ZoXfznme1N0pCtQs4Sx0uy"
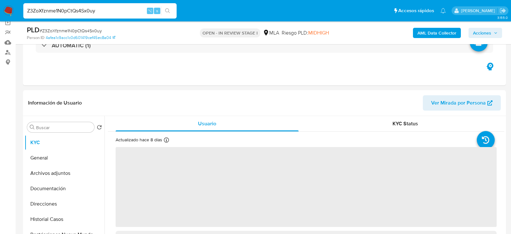
scroll to position [71, 0]
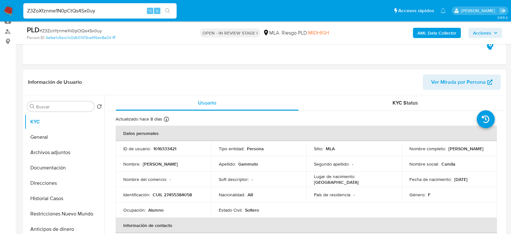
select select "10"
click at [168, 146] on p "1016333421" at bounding box center [164, 149] width 23 height 6
copy p "1016333421"
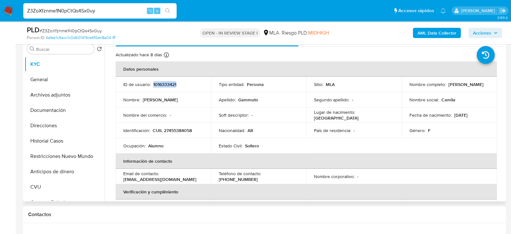
scroll to position [4, 0]
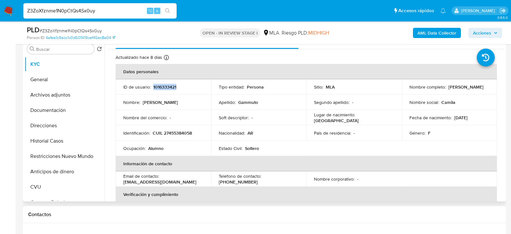
drag, startPoint x: 451, startPoint y: 117, endPoint x: 477, endPoint y: 117, distance: 26.5
click at [477, 117] on div "Fecha de nacimiento : [DEMOGRAPHIC_DATA]" at bounding box center [449, 118] width 80 height 6
copy p "[DATE]"
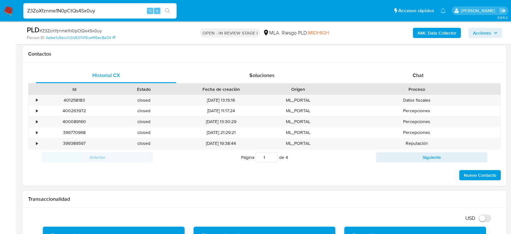
scroll to position [295, 0]
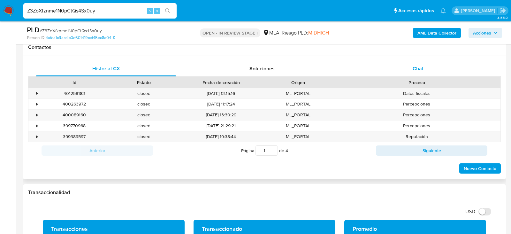
click at [431, 70] on div "Chat" at bounding box center [418, 68] width 140 height 15
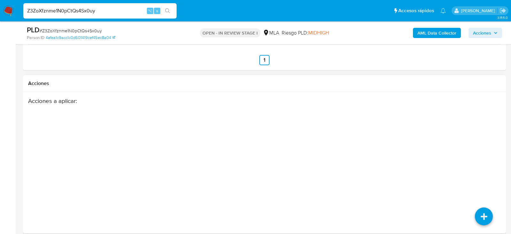
scroll to position [1118, 0]
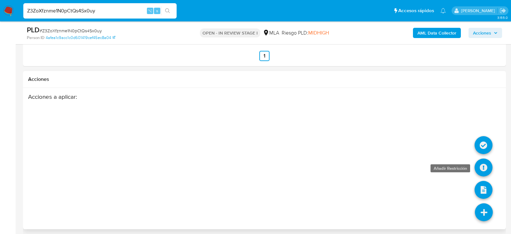
click at [484, 162] on icon at bounding box center [483, 167] width 18 height 18
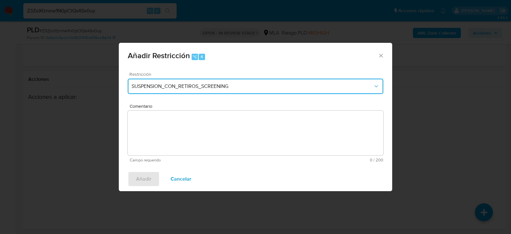
click at [210, 92] on button "SUSPENSION_CON_RETIROS_SCREENING" at bounding box center [255, 86] width 255 height 15
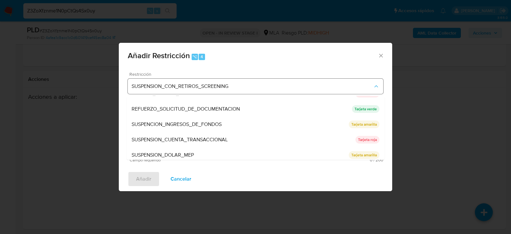
scroll to position [135, 0]
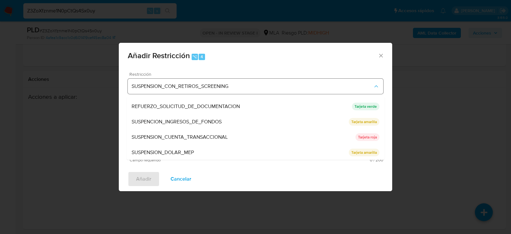
click at [195, 131] on div "SUSPENSION_CUENTA_TRANSACCIONAL" at bounding box center [243, 136] width 224 height 15
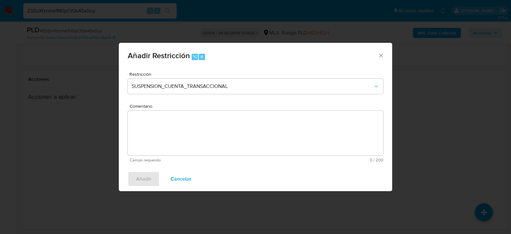
click at [168, 147] on textarea "Comentario" at bounding box center [255, 132] width 255 height 45
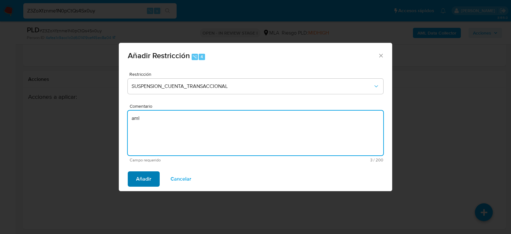
type textarea "aml"
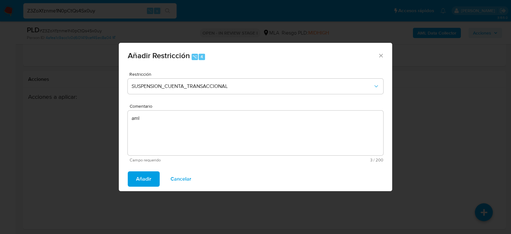
click at [145, 180] on span "Añadir" at bounding box center [143, 179] width 15 height 14
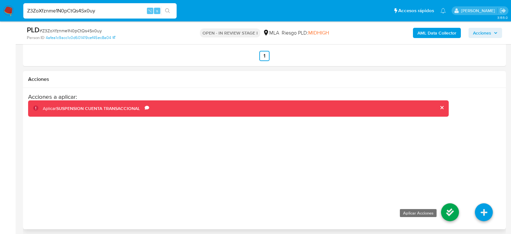
click at [454, 206] on icon at bounding box center [450, 212] width 18 height 18
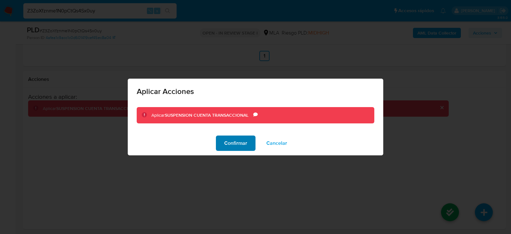
click at [228, 144] on span "Confirmar" at bounding box center [235, 143] width 23 height 14
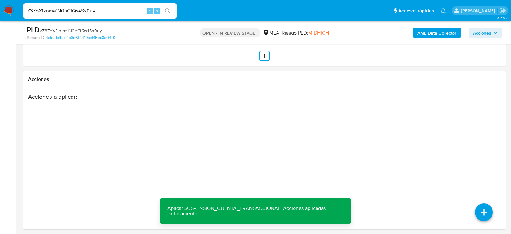
click at [78, 11] on input "Z3ZoXfznme1N0pCtQs4Sx0uy" at bounding box center [99, 11] width 153 height 8
paste input "2ItmhMOO34CoKGuzME1KEAzM"
type input "2ItmhMOO34CoKGuzME1KEAzM"
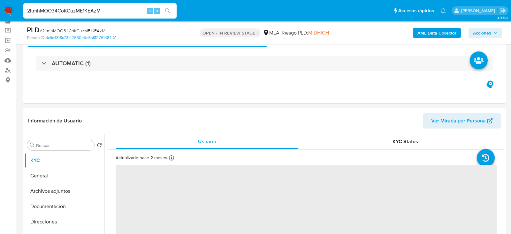
scroll to position [47, 0]
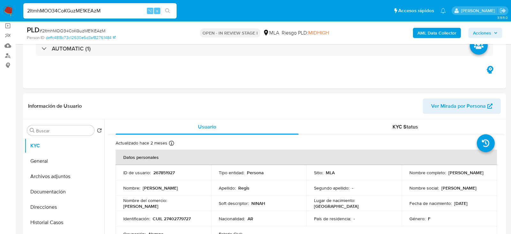
select select "10"
click at [162, 174] on p "267851927" at bounding box center [163, 172] width 21 height 6
copy p "267851927"
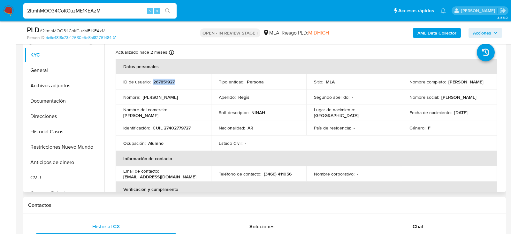
scroll to position [145, 0]
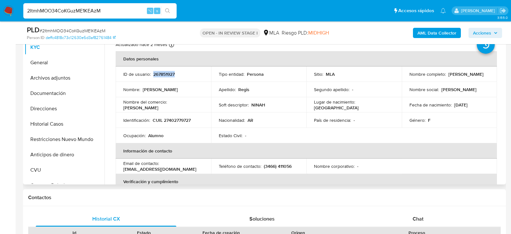
click at [168, 71] on p "267851927" at bounding box center [163, 74] width 21 height 6
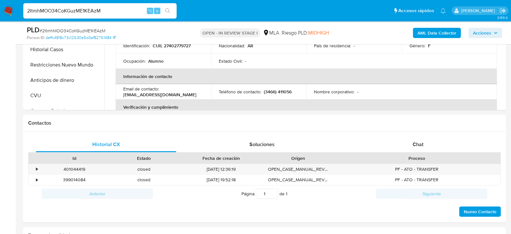
scroll to position [236, 0]
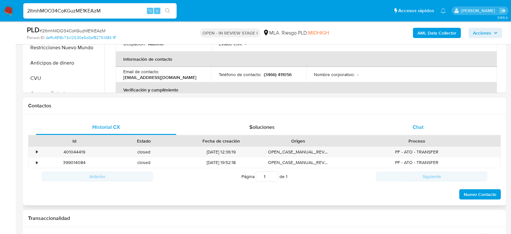
click at [400, 124] on div "Chat" at bounding box center [418, 126] width 140 height 15
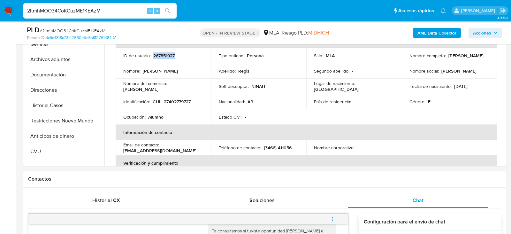
scroll to position [159, 0]
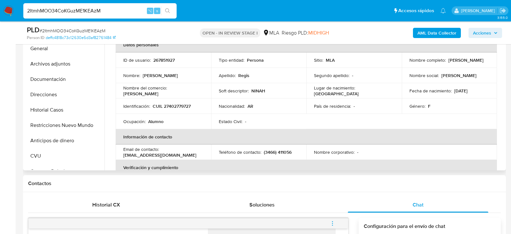
click at [165, 109] on td "Identificación : CUIL 27402779727" at bounding box center [163, 105] width 95 height 15
click at [165, 104] on p "CUIL 27402779727" at bounding box center [172, 106] width 38 height 6
copy p "27402779727"
click at [164, 187] on div "Contactos" at bounding box center [264, 183] width 483 height 17
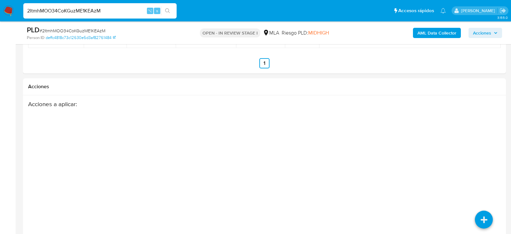
scroll to position [1155, 0]
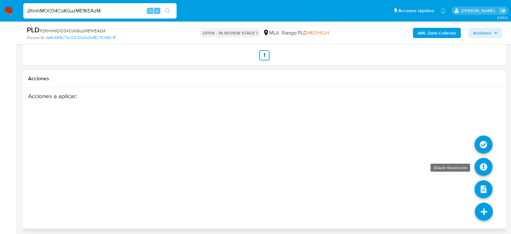
click at [486, 167] on icon at bounding box center [483, 167] width 18 height 18
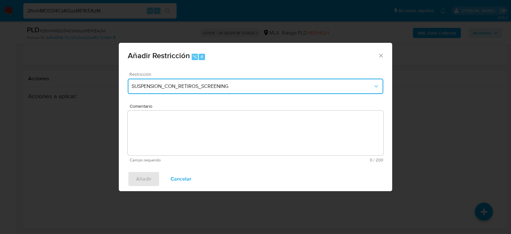
click at [183, 80] on button "SUSPENSION_CON_RETIROS_SCREENING" at bounding box center [255, 86] width 255 height 15
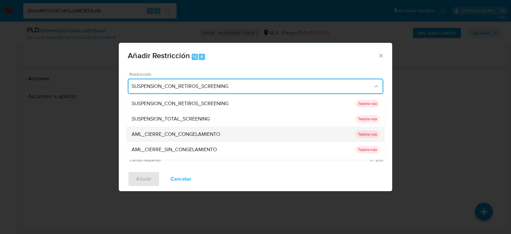
scroll to position [135, 0]
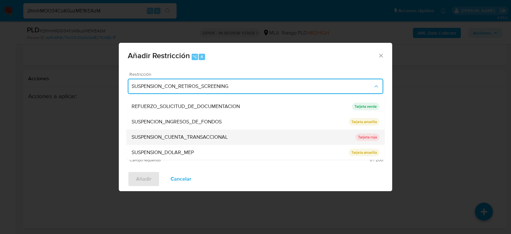
click at [313, 131] on div "SUSPENSION_CUENTA_TRANSACCIONAL" at bounding box center [243, 136] width 224 height 15
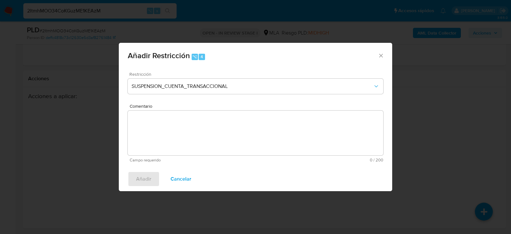
click at [211, 145] on textarea "Comentario" at bounding box center [255, 132] width 255 height 45
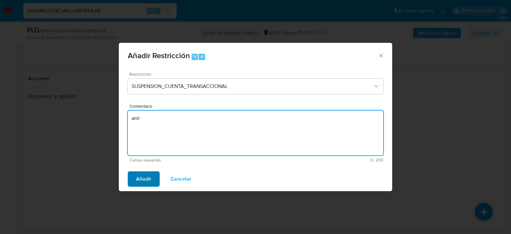
type textarea "aml"
click at [144, 181] on span "Añadir" at bounding box center [143, 179] width 15 height 14
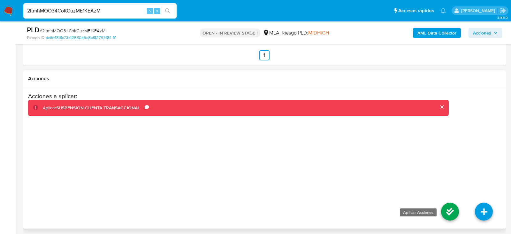
click at [452, 206] on icon at bounding box center [450, 211] width 18 height 18
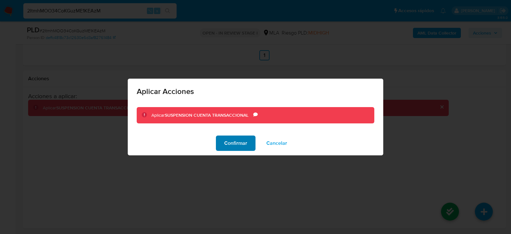
click at [236, 144] on span "Confirmar" at bounding box center [235, 143] width 23 height 14
